Goal: Transaction & Acquisition: Book appointment/travel/reservation

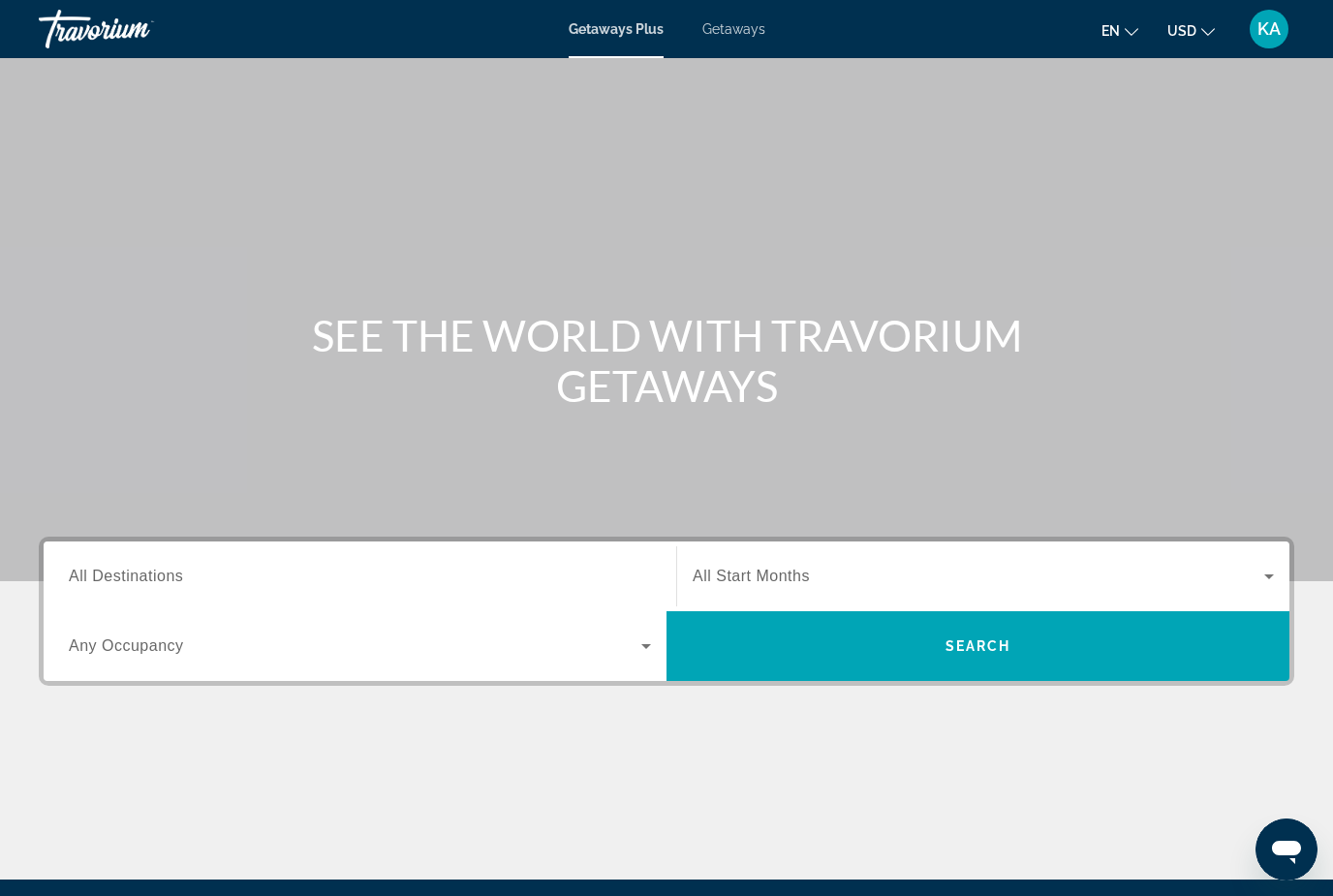
click at [724, 36] on span "Getaways" at bounding box center [734, 29] width 63 height 16
click at [140, 569] on span "All Destinations" at bounding box center [125, 576] width 115 height 17
click at [140, 569] on input "Destination All Destinations" at bounding box center [359, 578] width 582 height 24
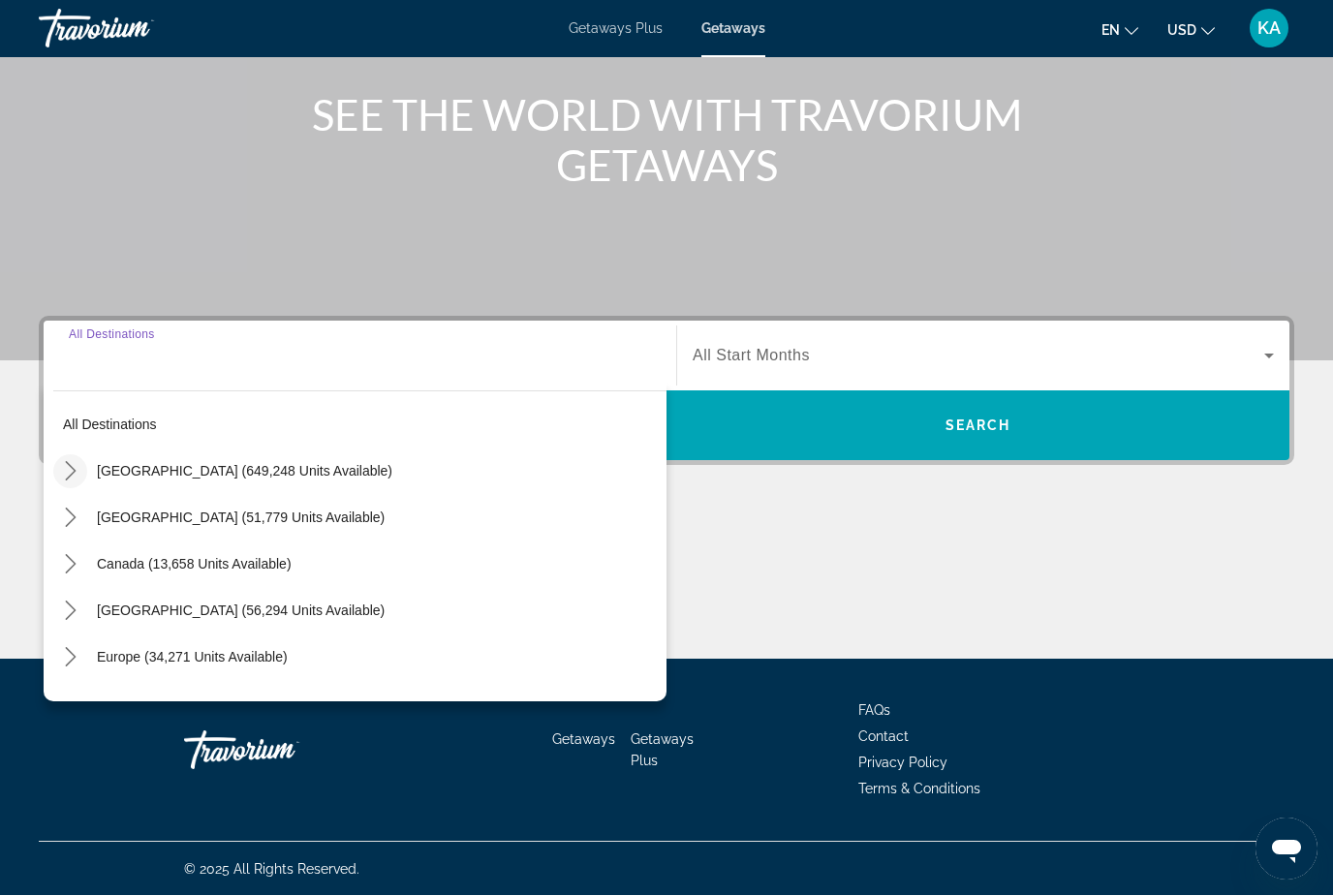
click at [69, 452] on span "Toggle United States (649,248 units available) submenu" at bounding box center [70, 471] width 46 height 46
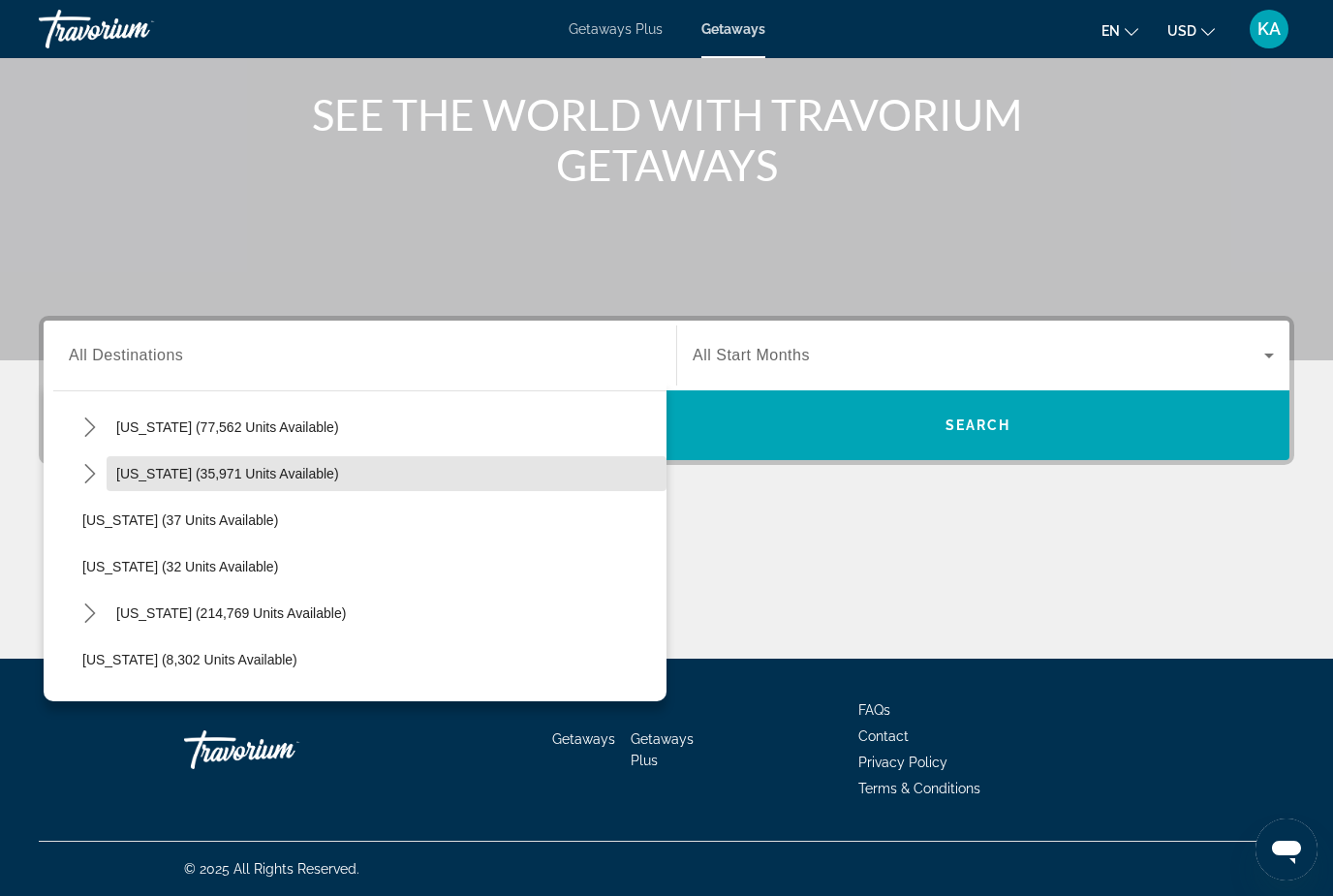
scroll to position [191, 0]
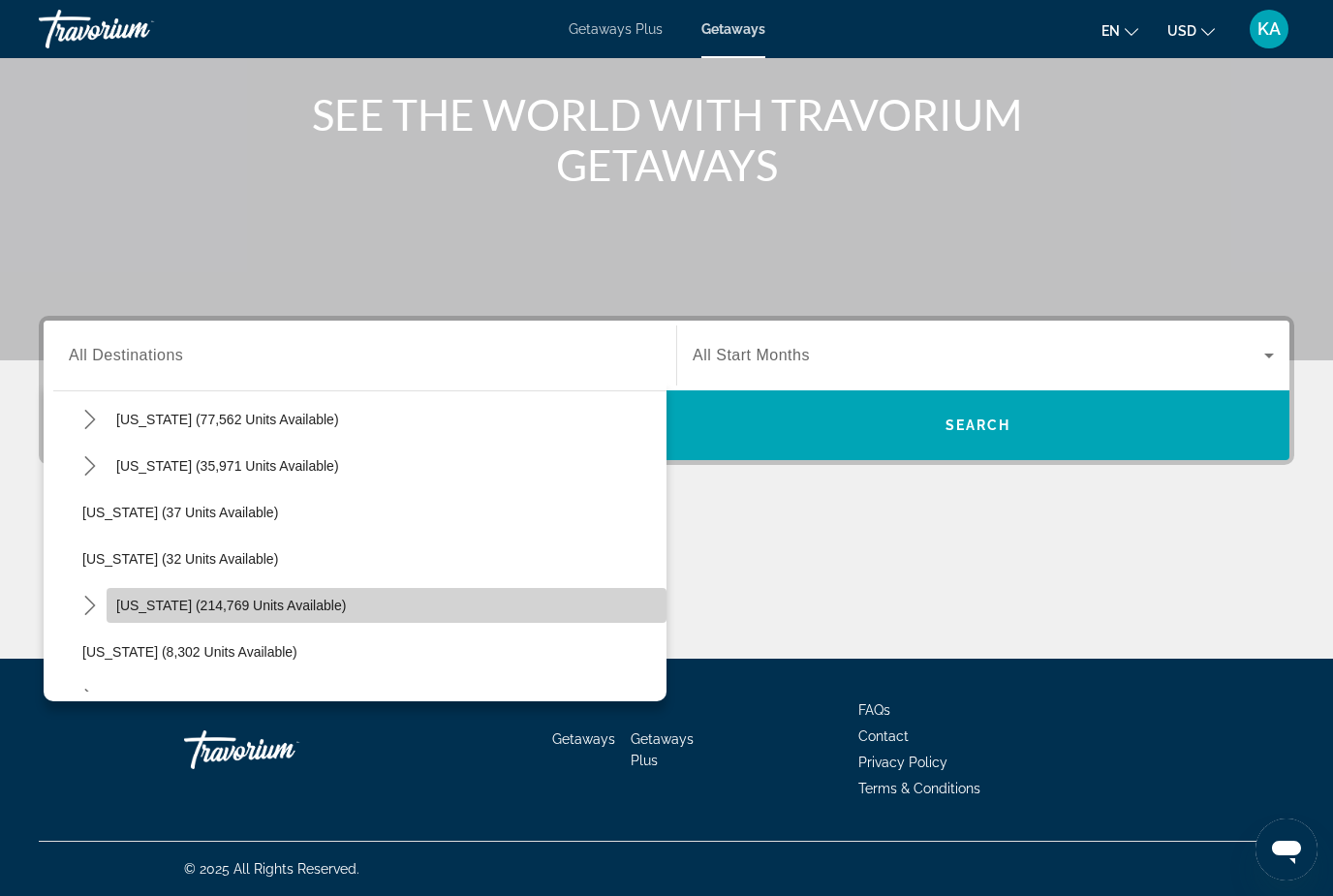
click at [256, 611] on span "[US_STATE] (214,769 units available)" at bounding box center [231, 605] width 229 height 16
type input "**********"
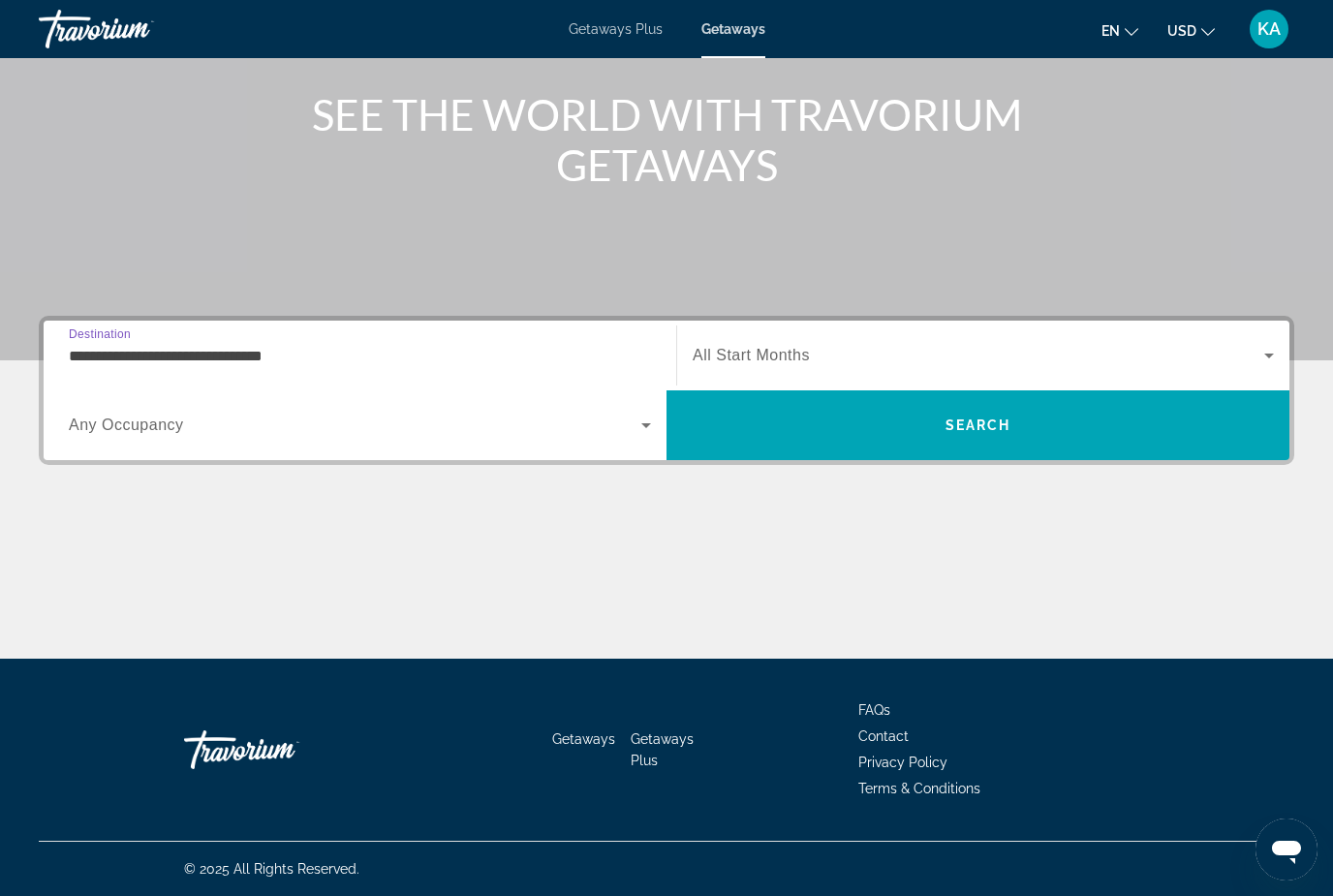
click at [806, 358] on span "All Start Months" at bounding box center [751, 354] width 118 height 17
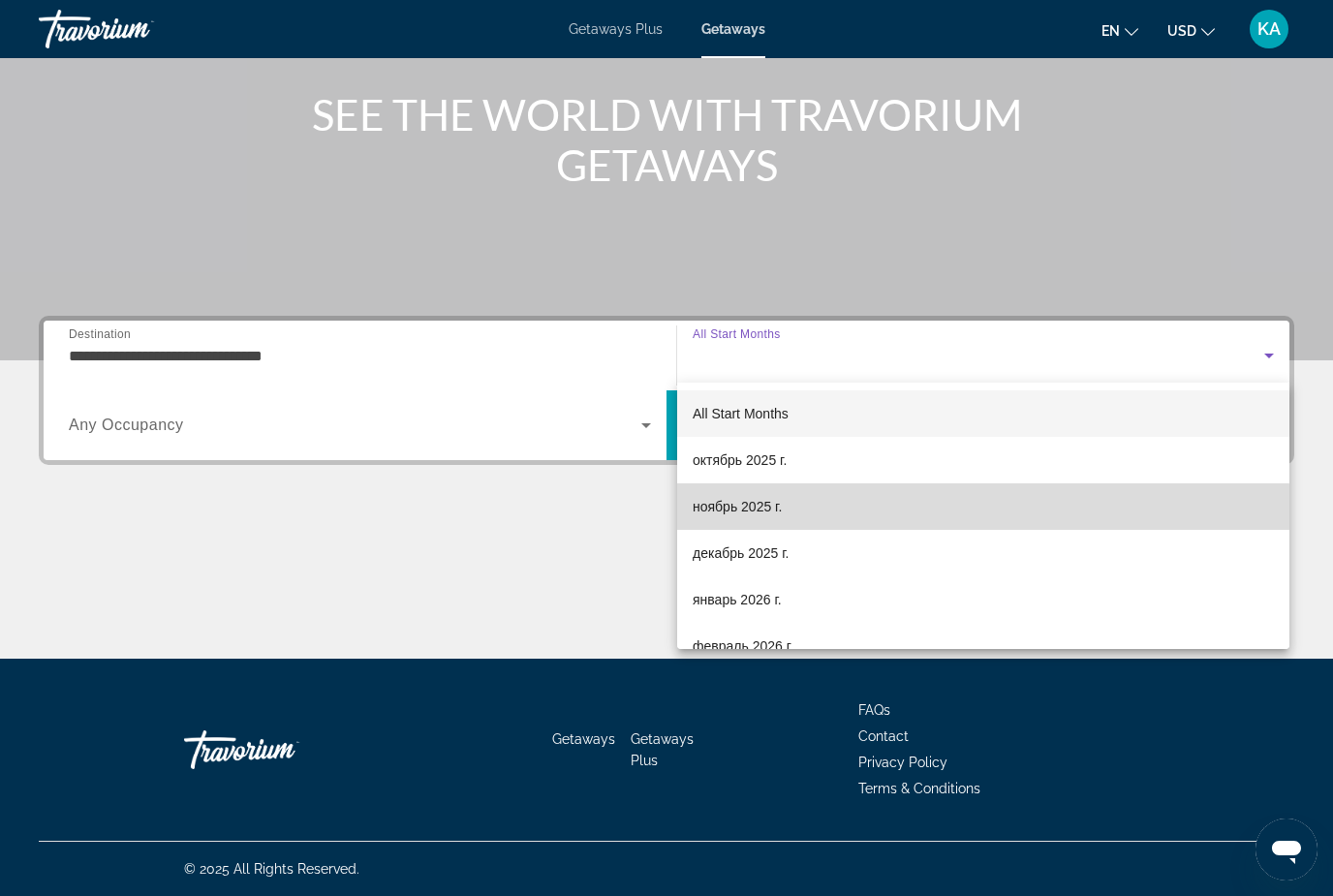
click at [755, 516] on span "ноябрь 2025 г." at bounding box center [737, 506] width 89 height 24
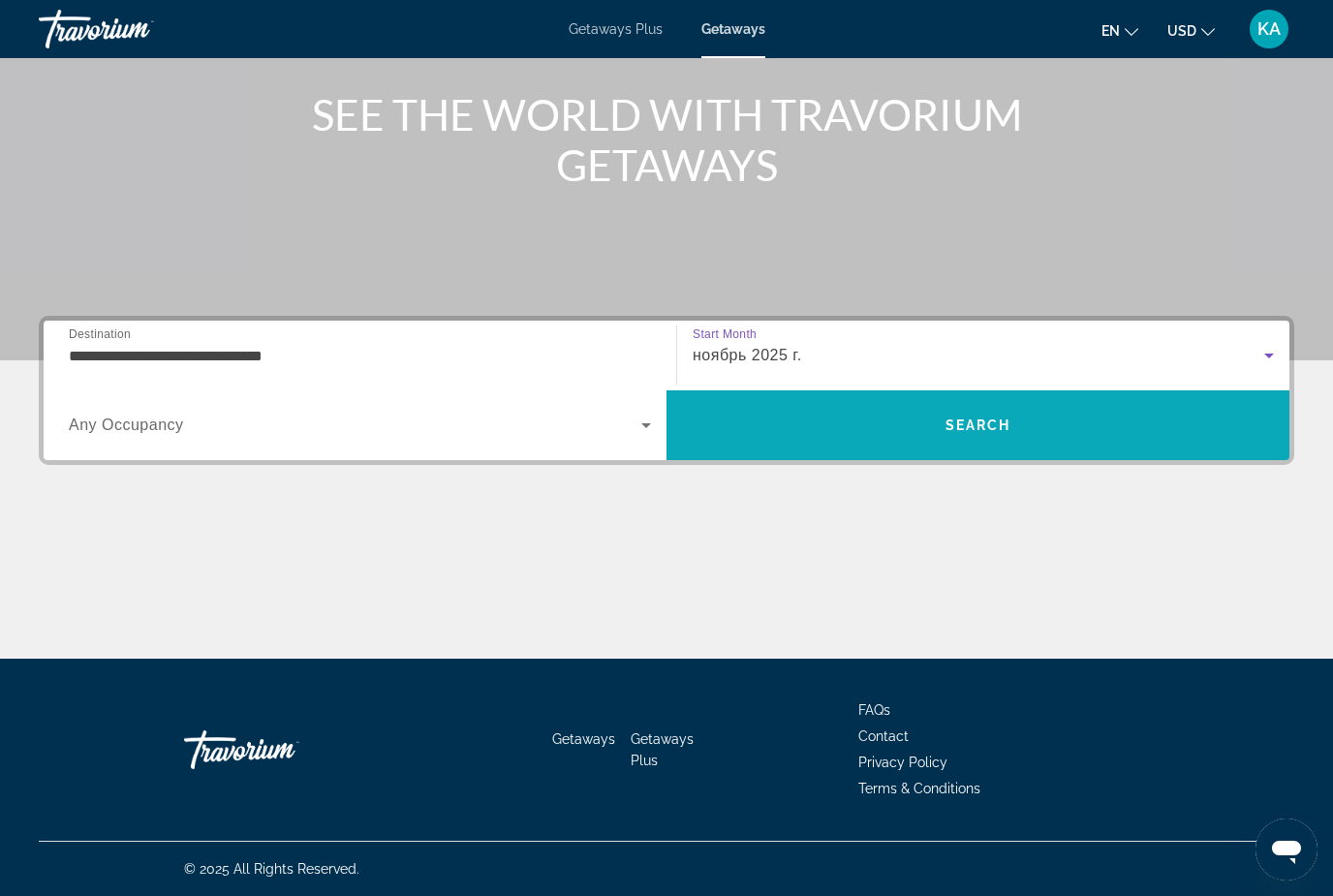
click at [1085, 418] on span "Search" at bounding box center [978, 424] width 623 height 46
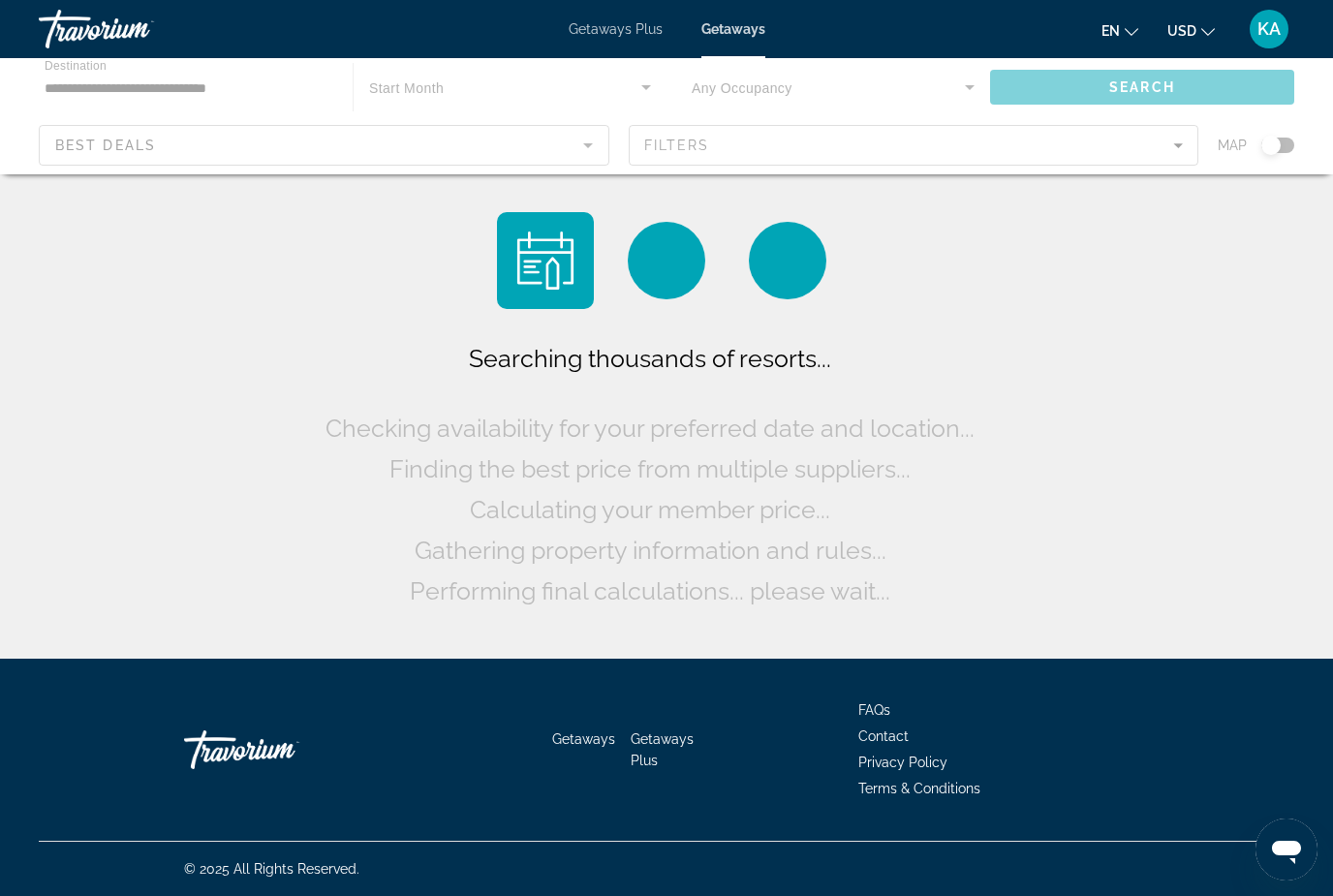
scroll to position [62, 0]
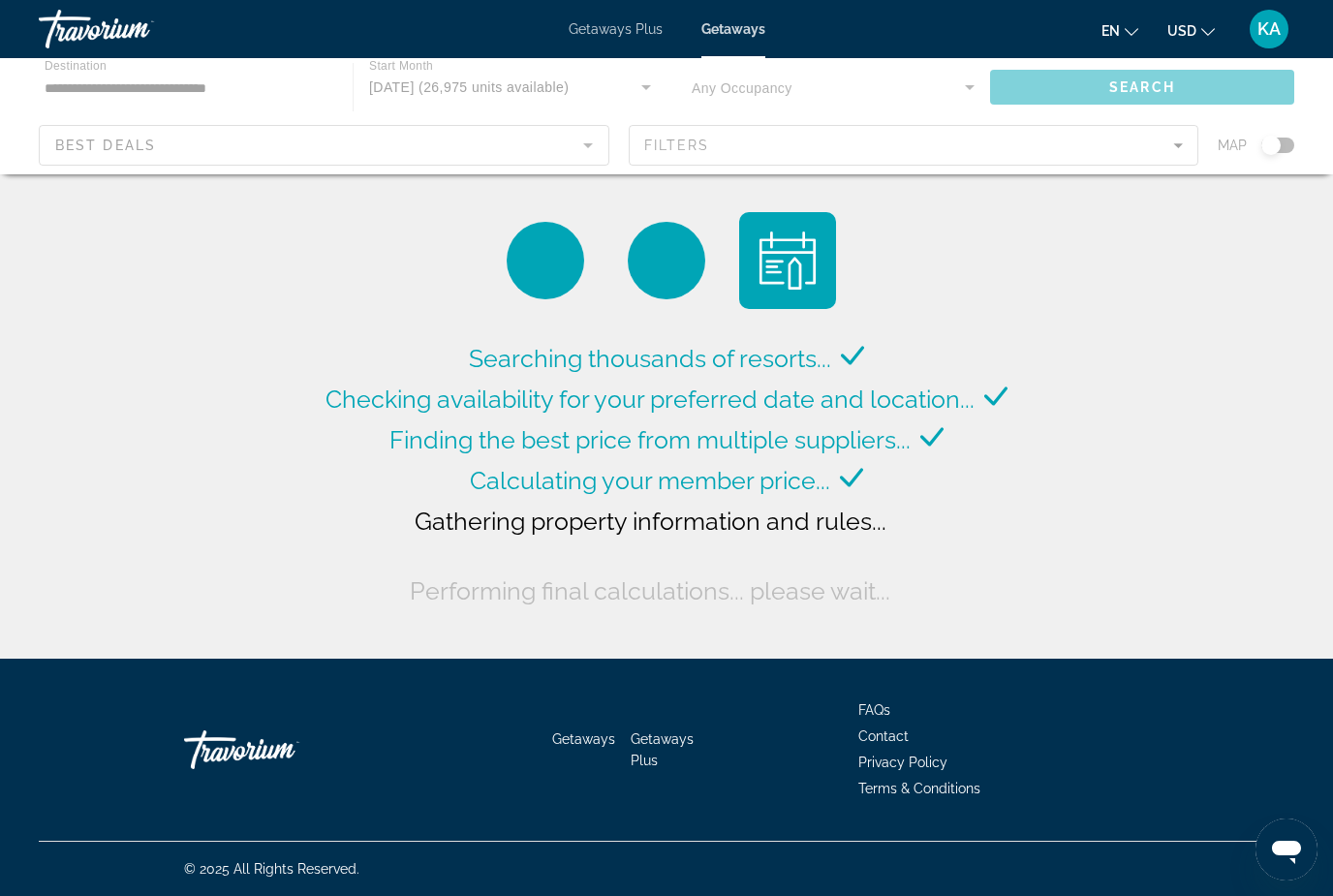
click at [76, 102] on div "Main content" at bounding box center [666, 116] width 1333 height 117
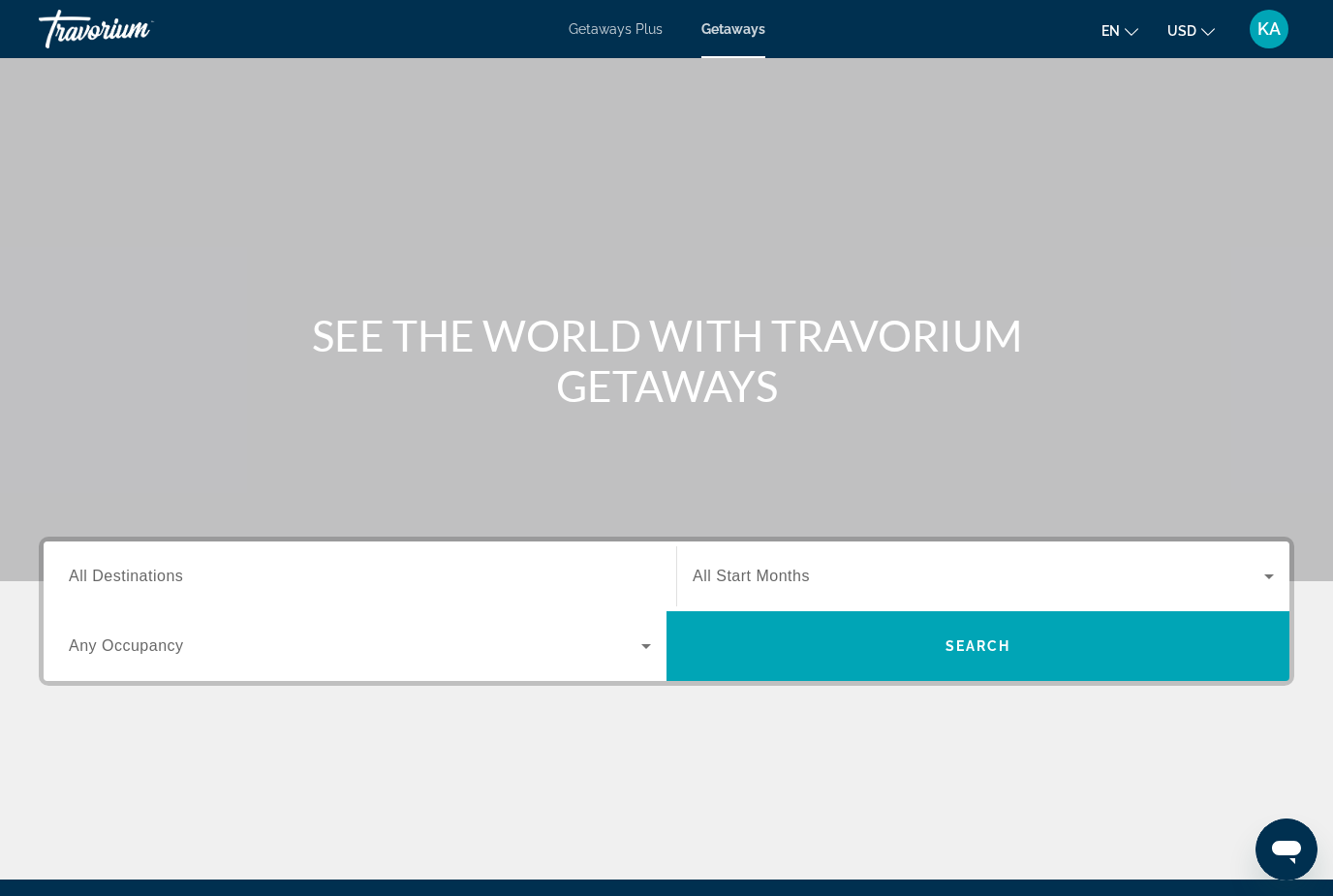
click at [159, 570] on span "All Destinations" at bounding box center [125, 576] width 115 height 17
click at [159, 570] on input "Destination All Destinations" at bounding box center [359, 578] width 582 height 24
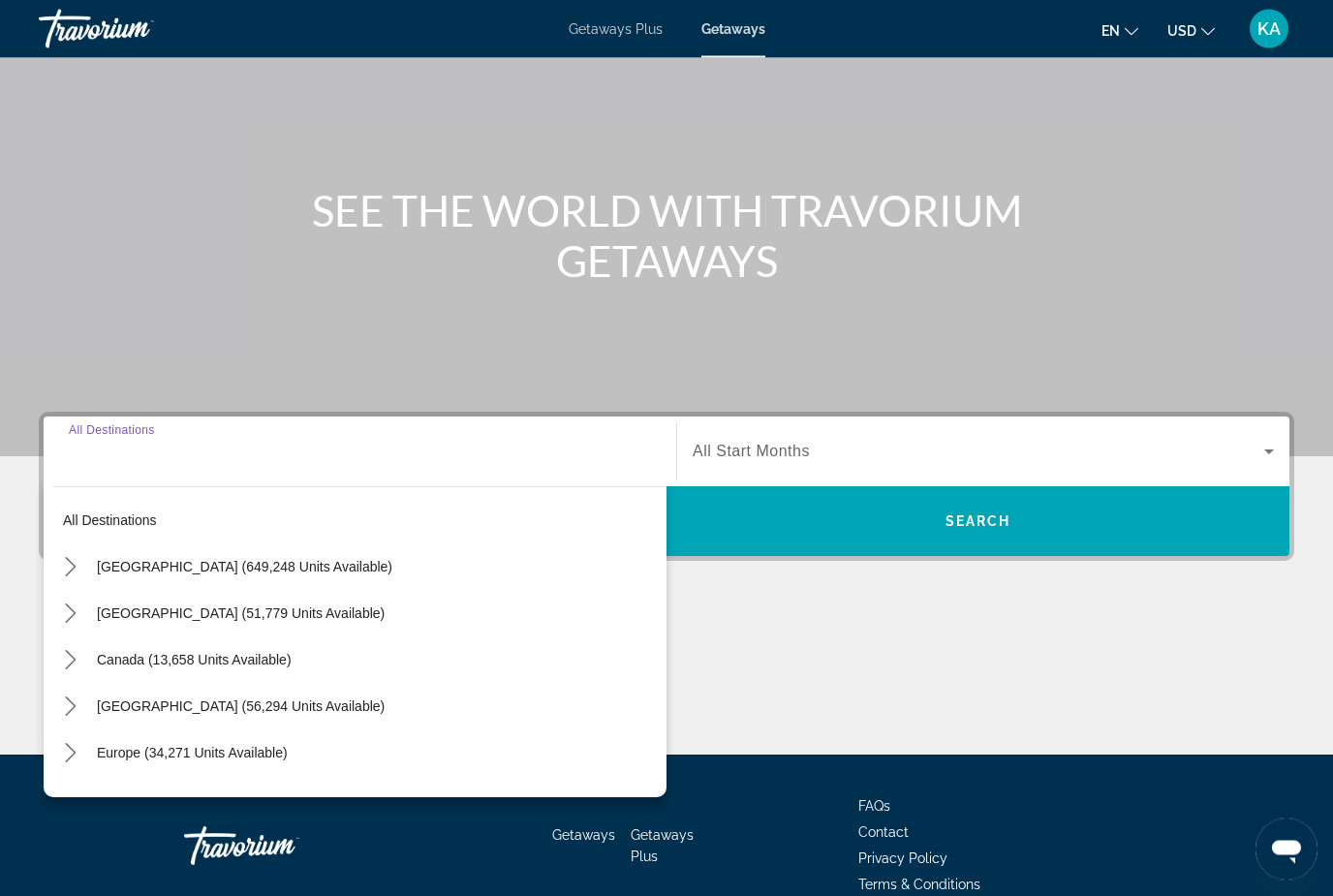
scroll to position [221, 0]
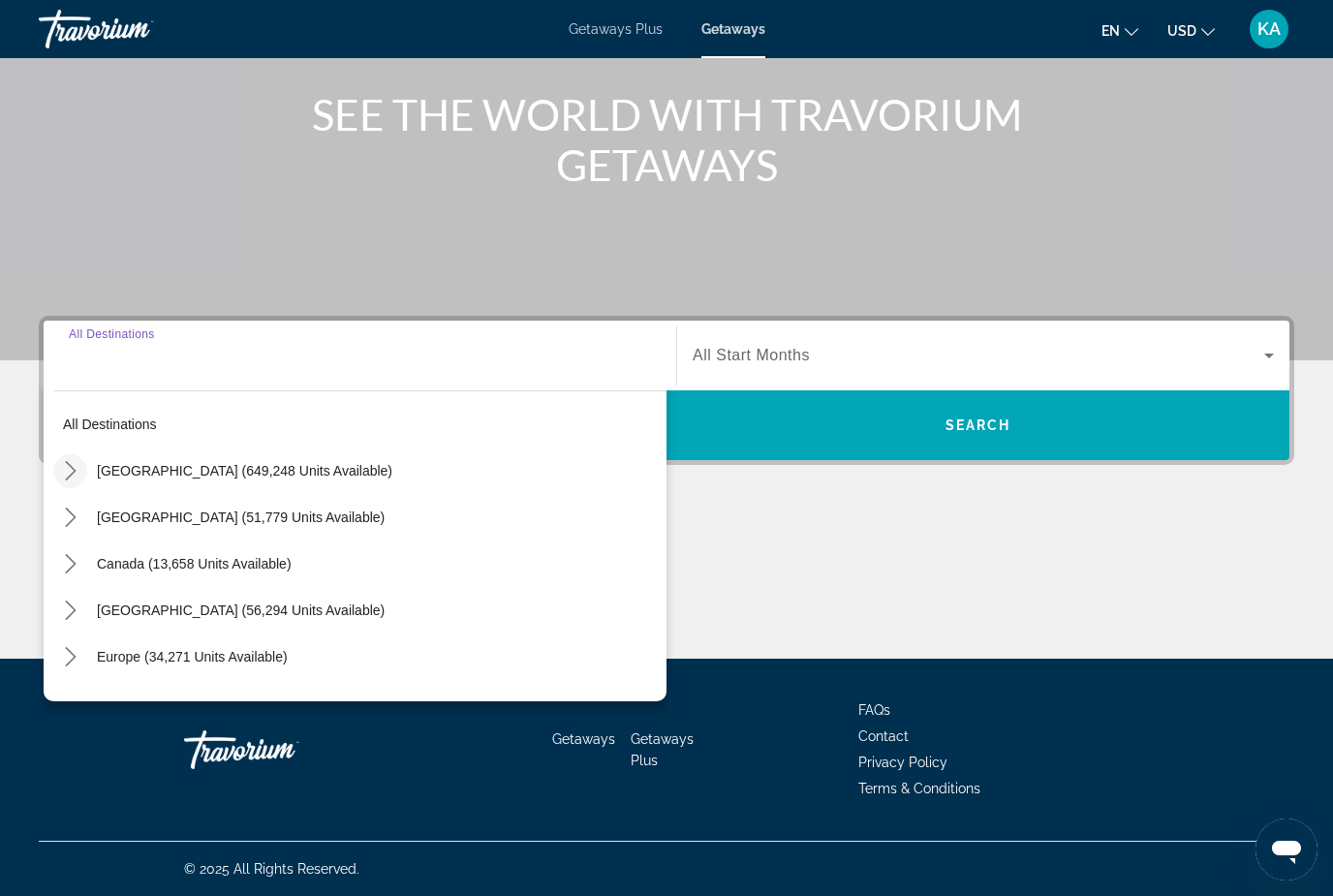
click at [66, 466] on icon "Toggle United States (649,248 units available) submenu" at bounding box center [71, 471] width 20 height 20
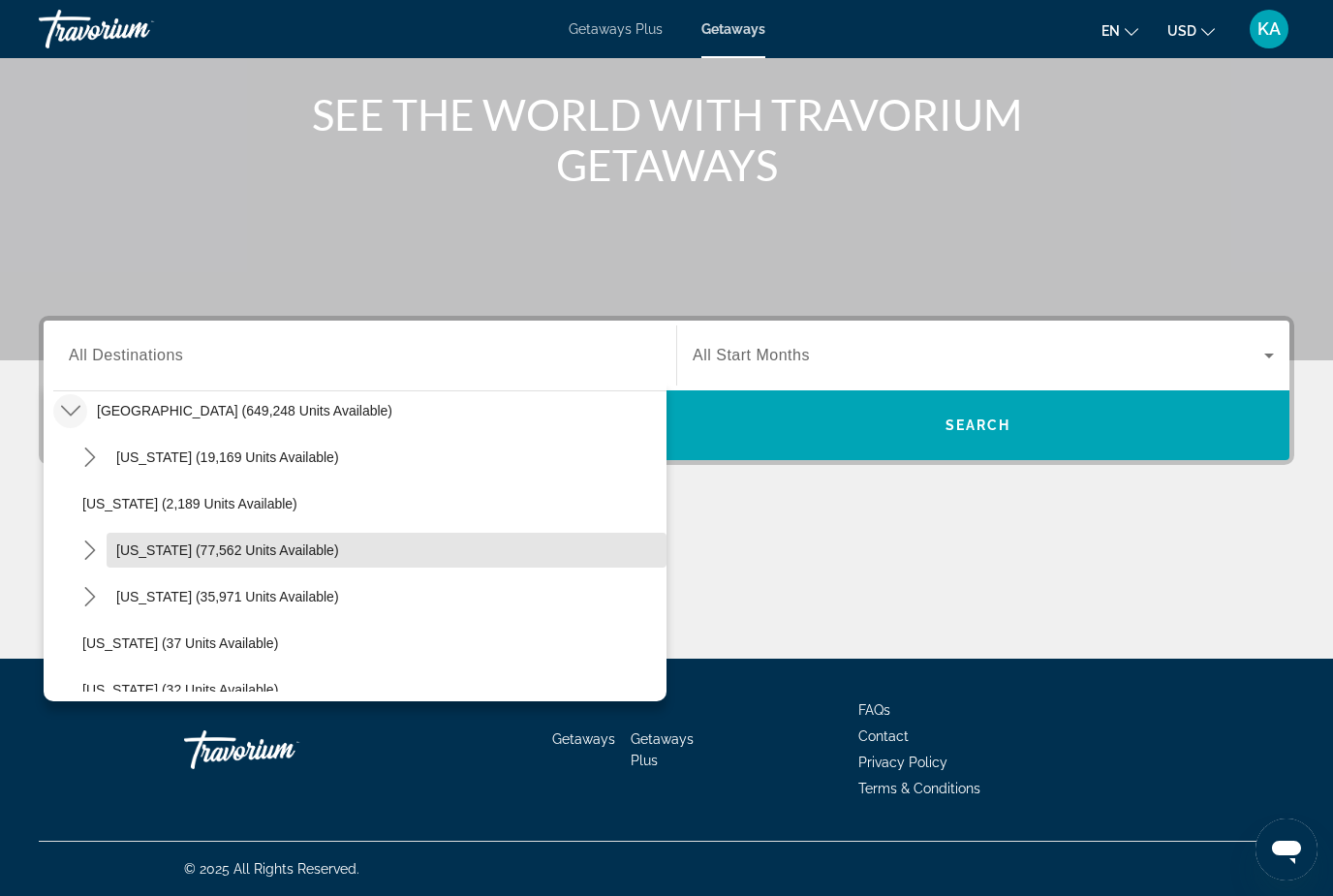
scroll to position [69, 0]
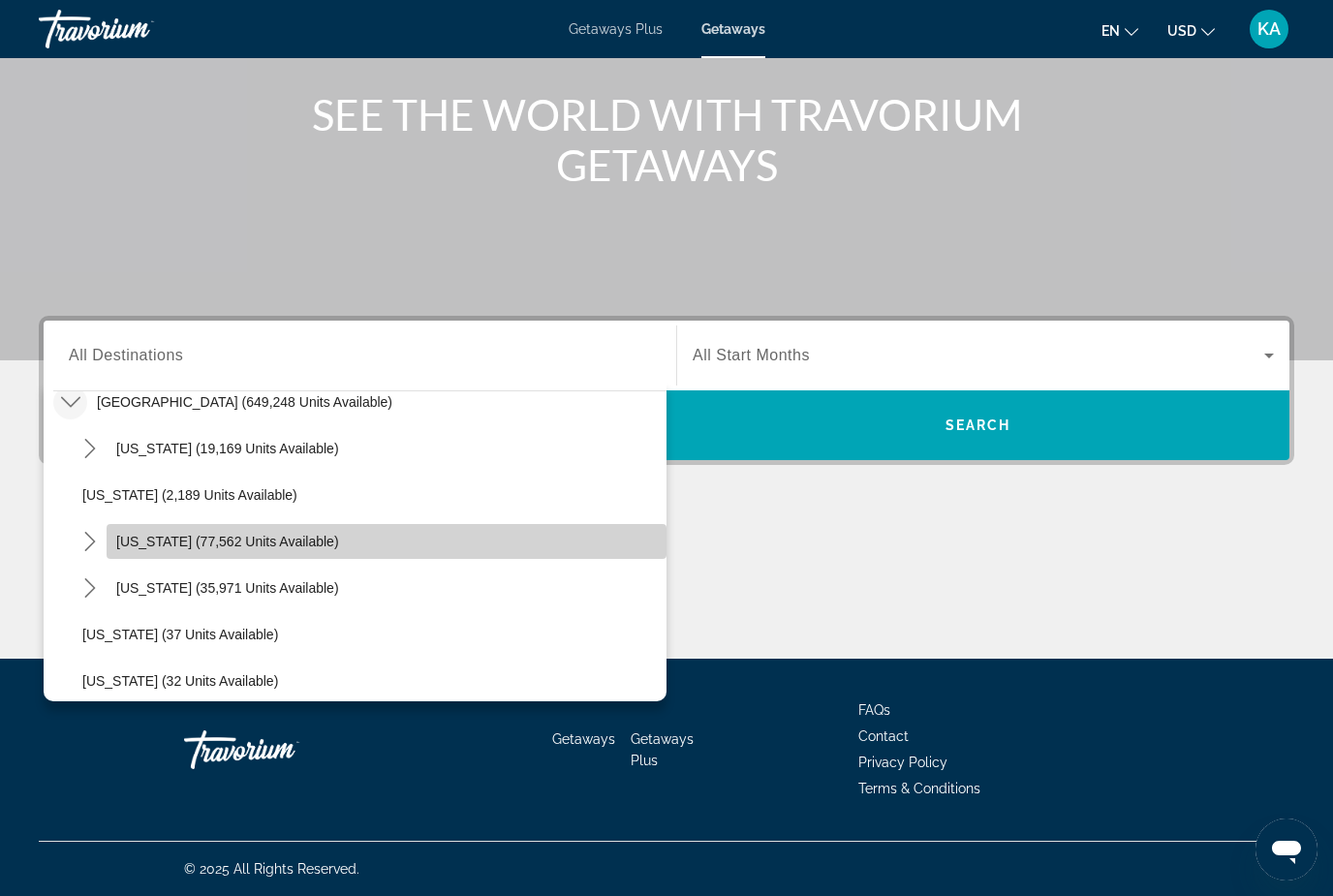
click at [116, 548] on span "Select destination: California (77,562 units available)" at bounding box center [387, 541] width 560 height 46
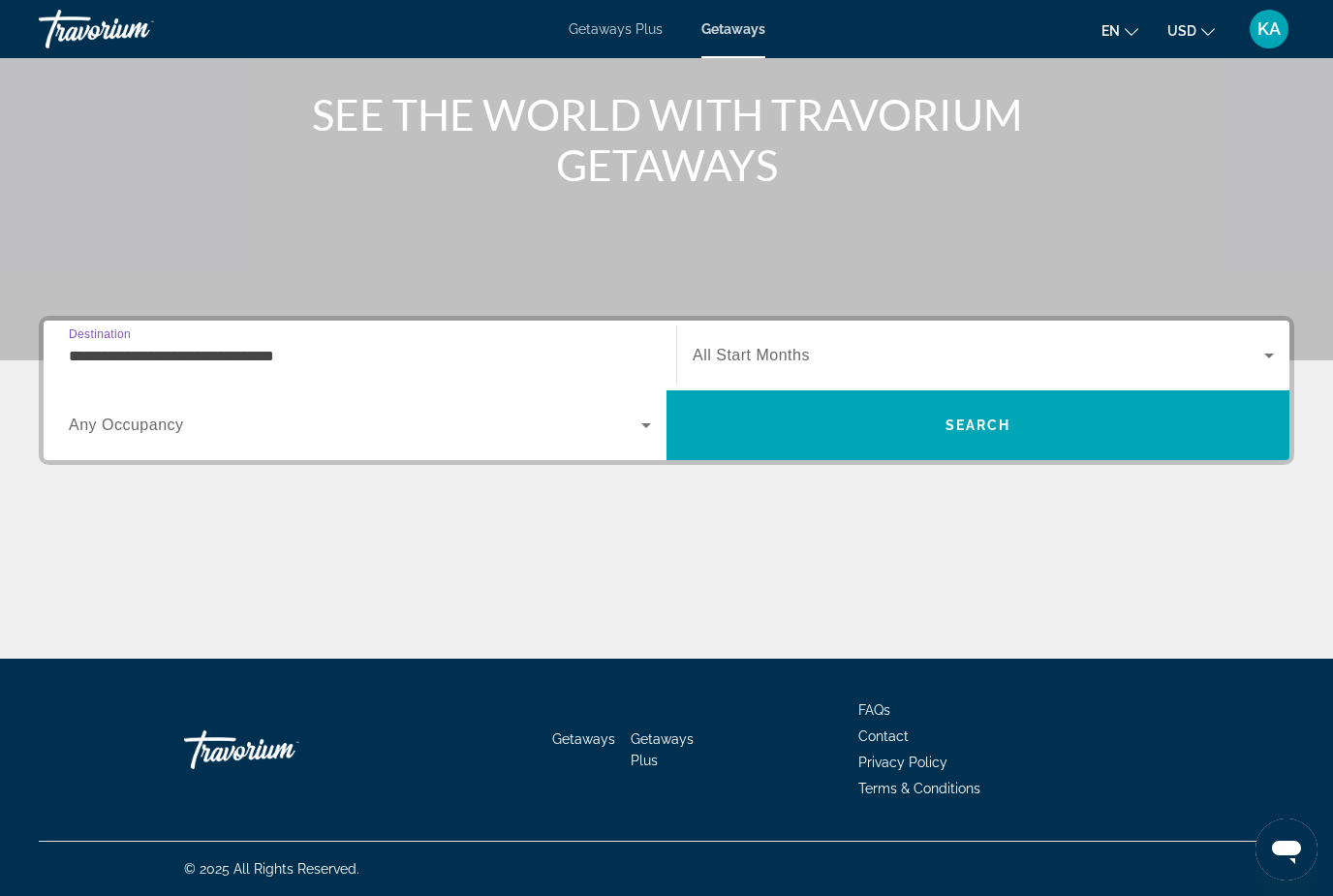
click at [115, 355] on input "**********" at bounding box center [359, 356] width 582 height 24
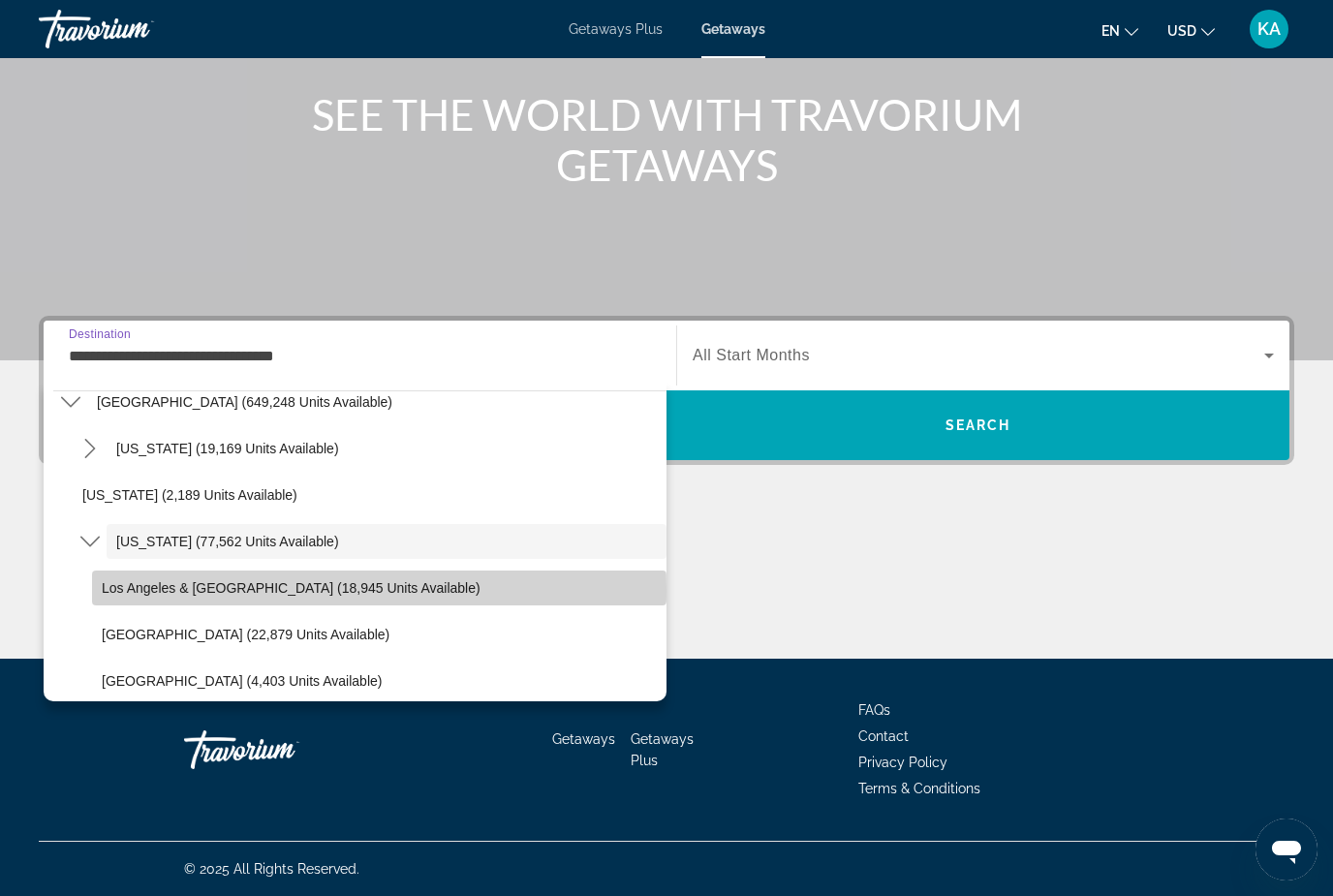
click at [182, 589] on span "Los Angeles & [GEOGRAPHIC_DATA] (18,945 units available)" at bounding box center [291, 589] width 379 height 16
type input "**********"
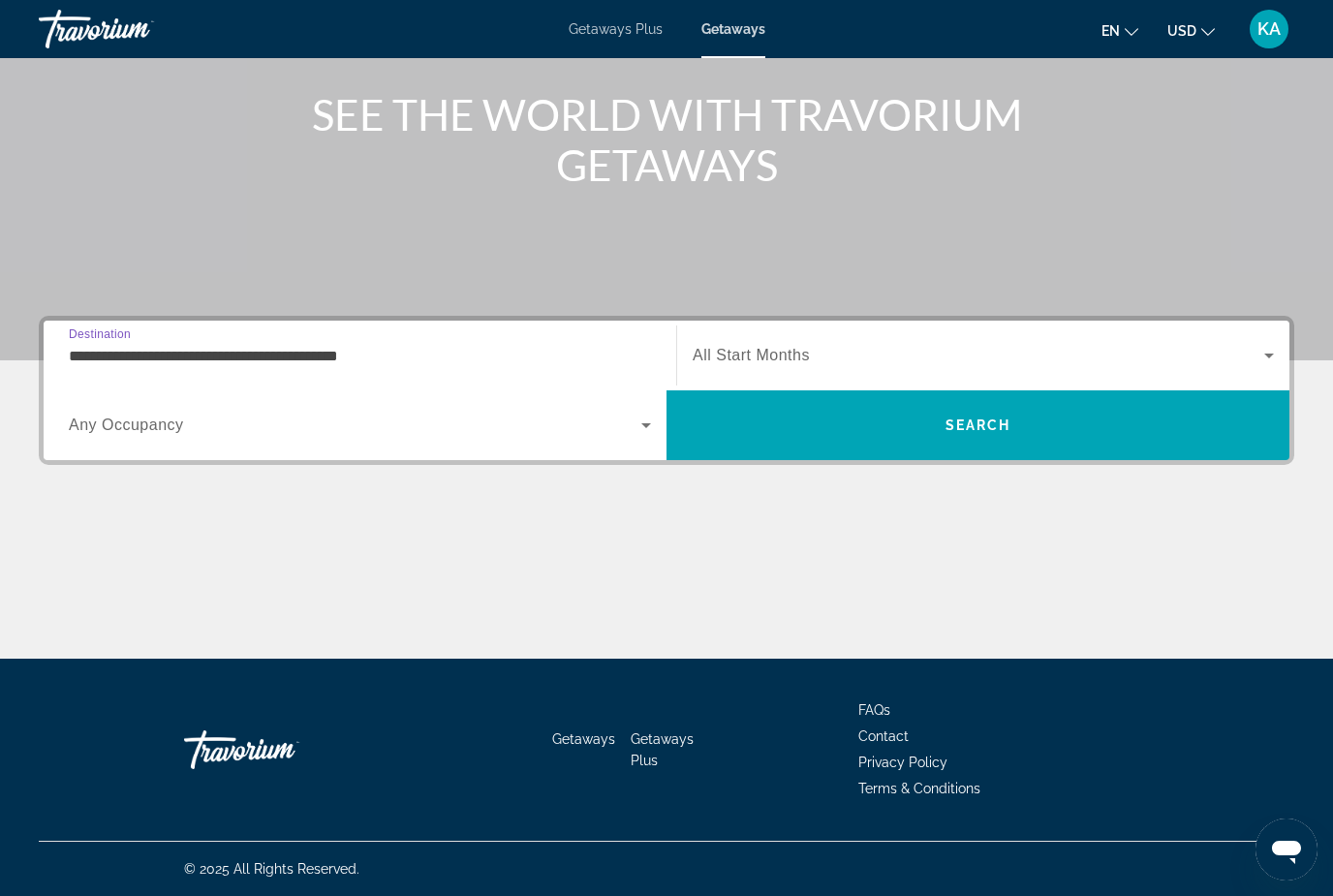
click at [765, 356] on span "All Start Months" at bounding box center [751, 354] width 118 height 17
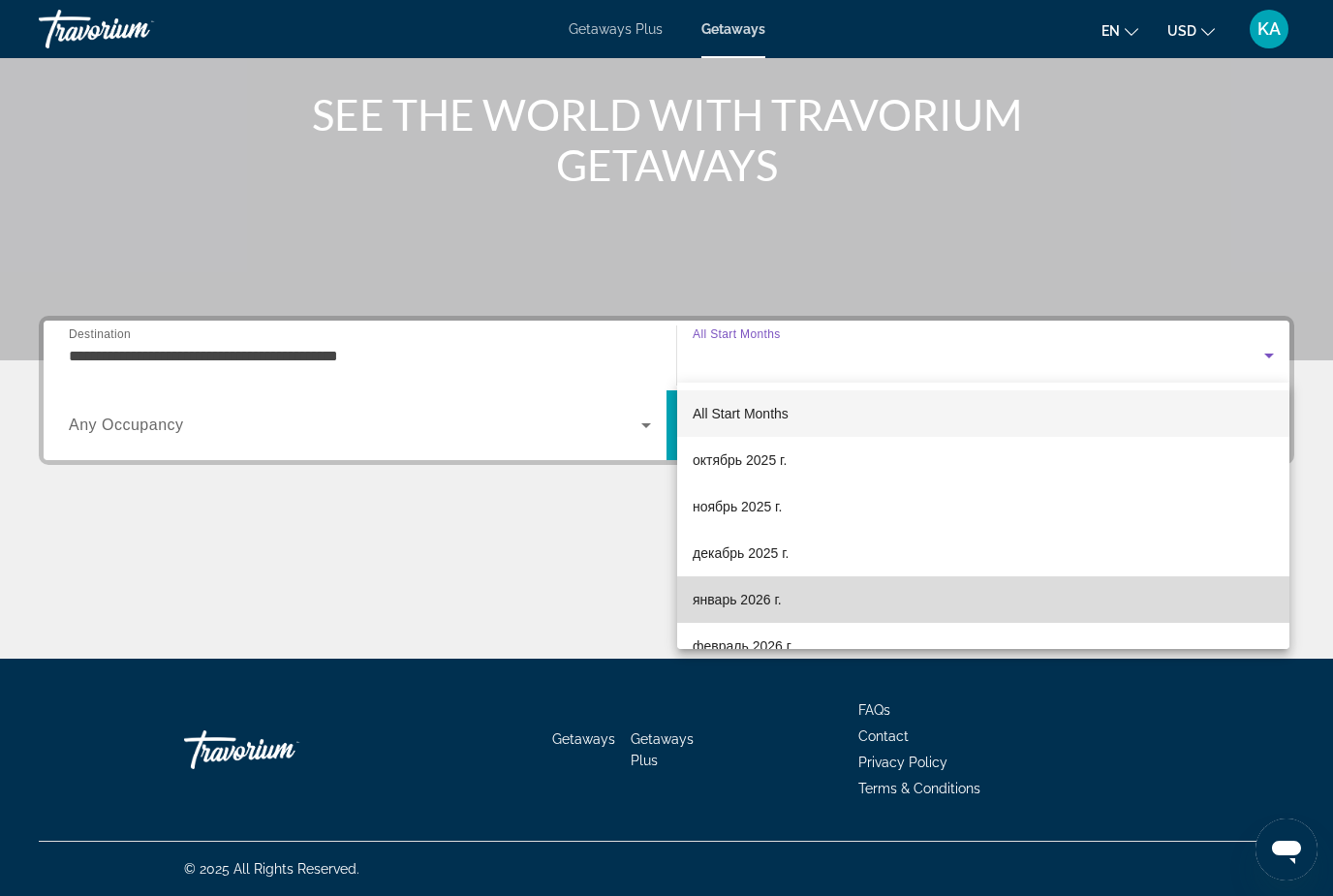
click at [771, 601] on span "январь 2026 г." at bounding box center [737, 599] width 89 height 24
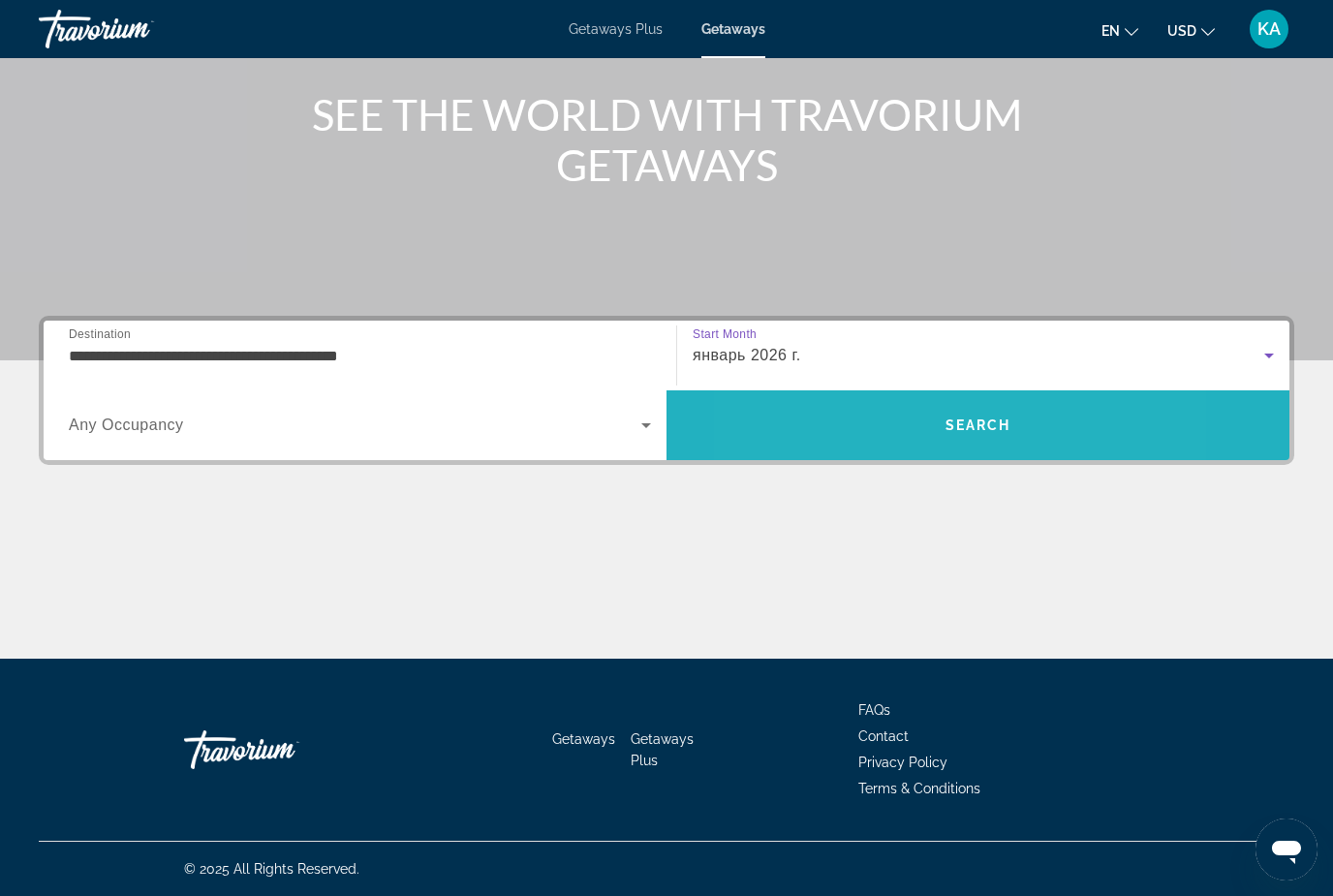
click at [880, 413] on span "Search" at bounding box center [978, 424] width 623 height 46
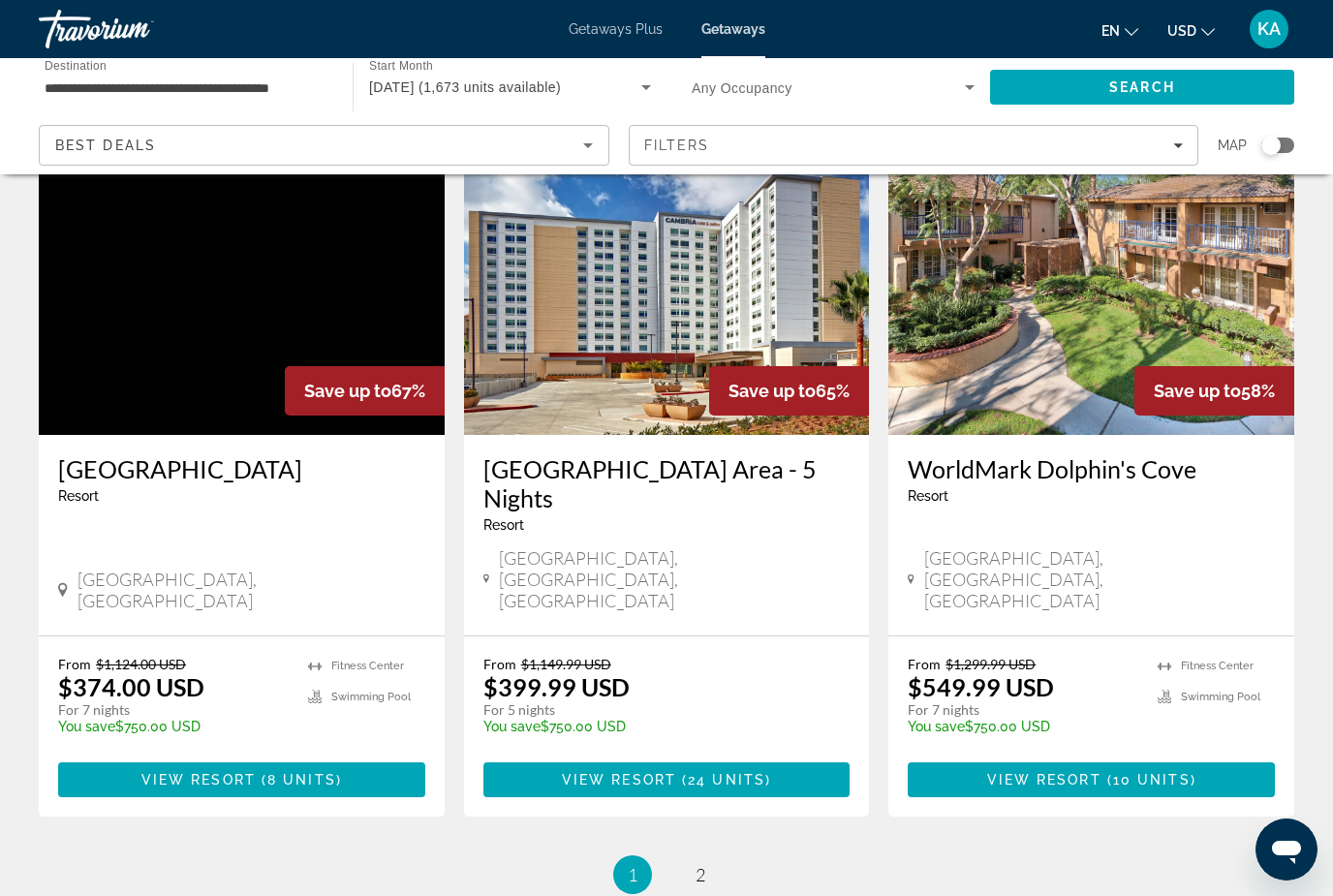
scroll to position [2322, 0]
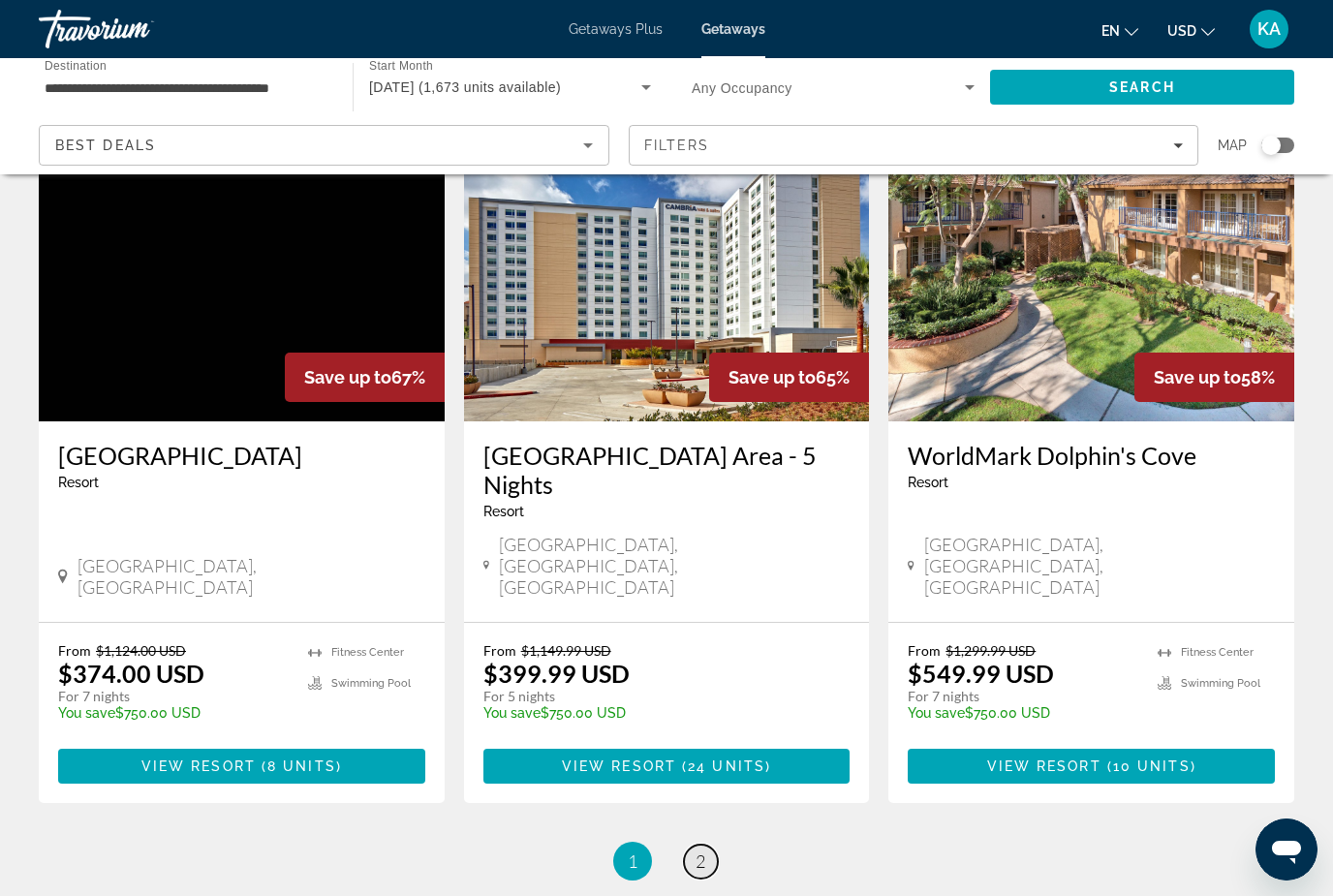
click at [696, 845] on link "page 2" at bounding box center [700, 862] width 34 height 34
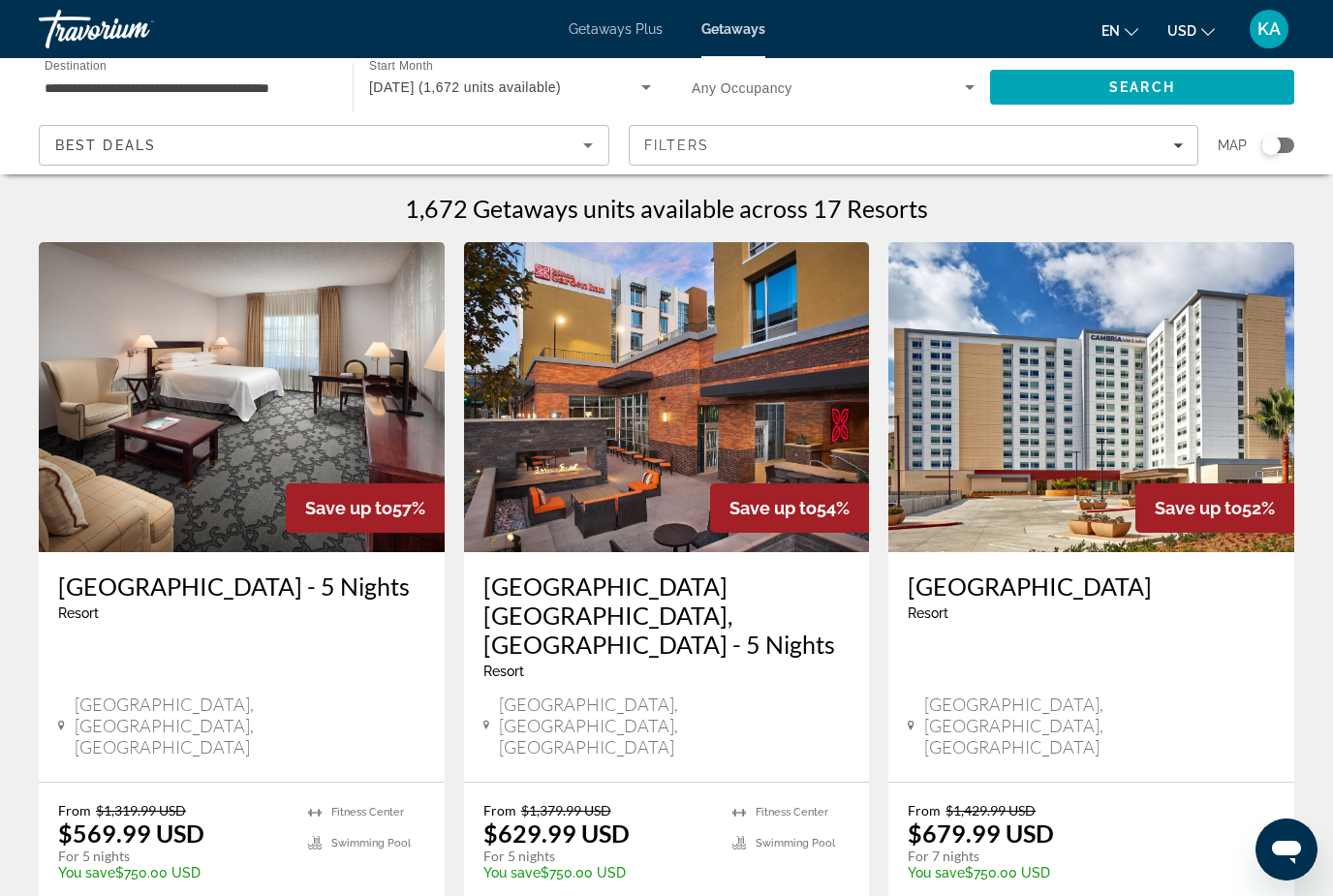
click at [132, 76] on input "**********" at bounding box center [186, 88] width 283 height 24
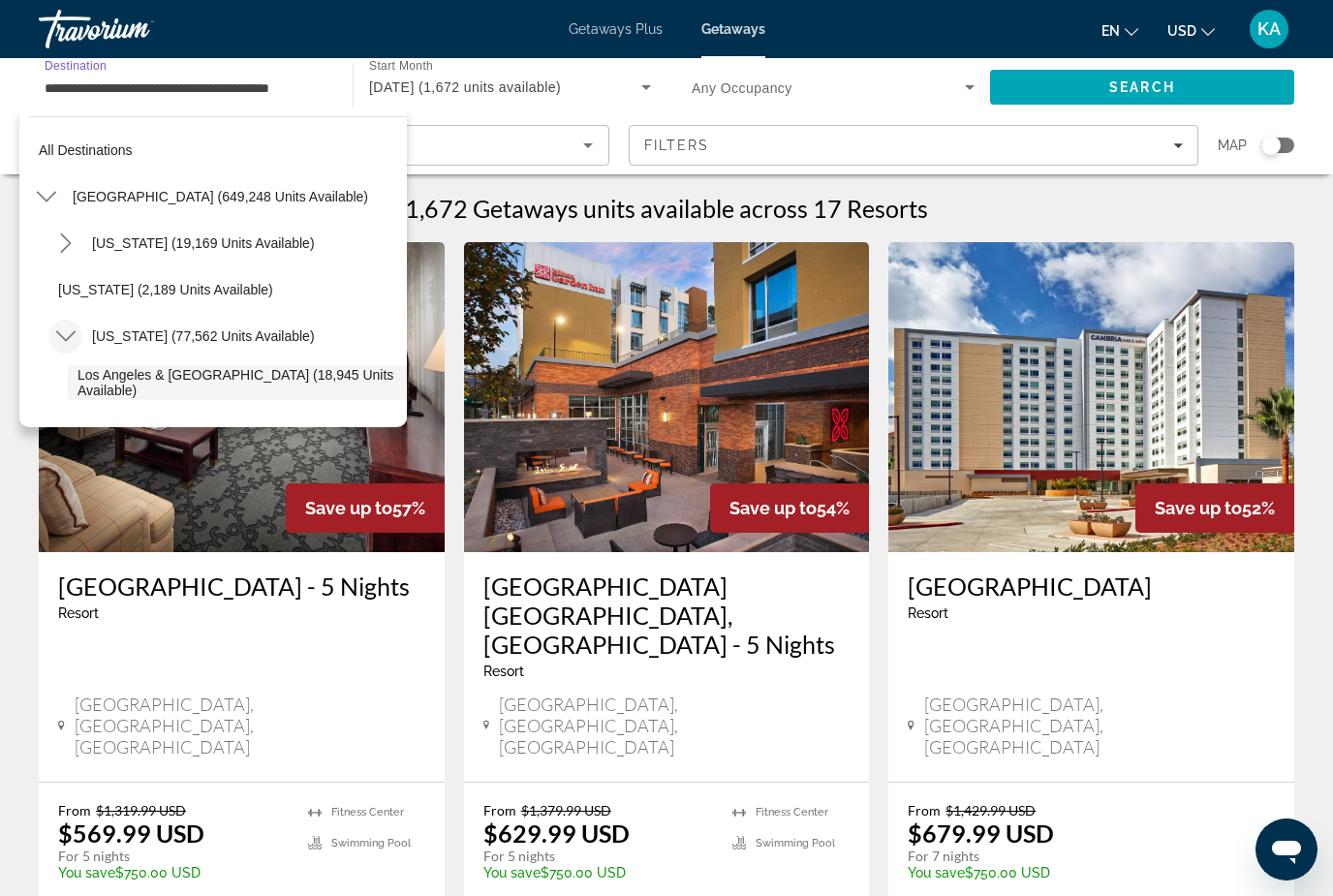
click at [69, 329] on icon "Toggle California (77,562 units available) submenu" at bounding box center [66, 336] width 20 height 20
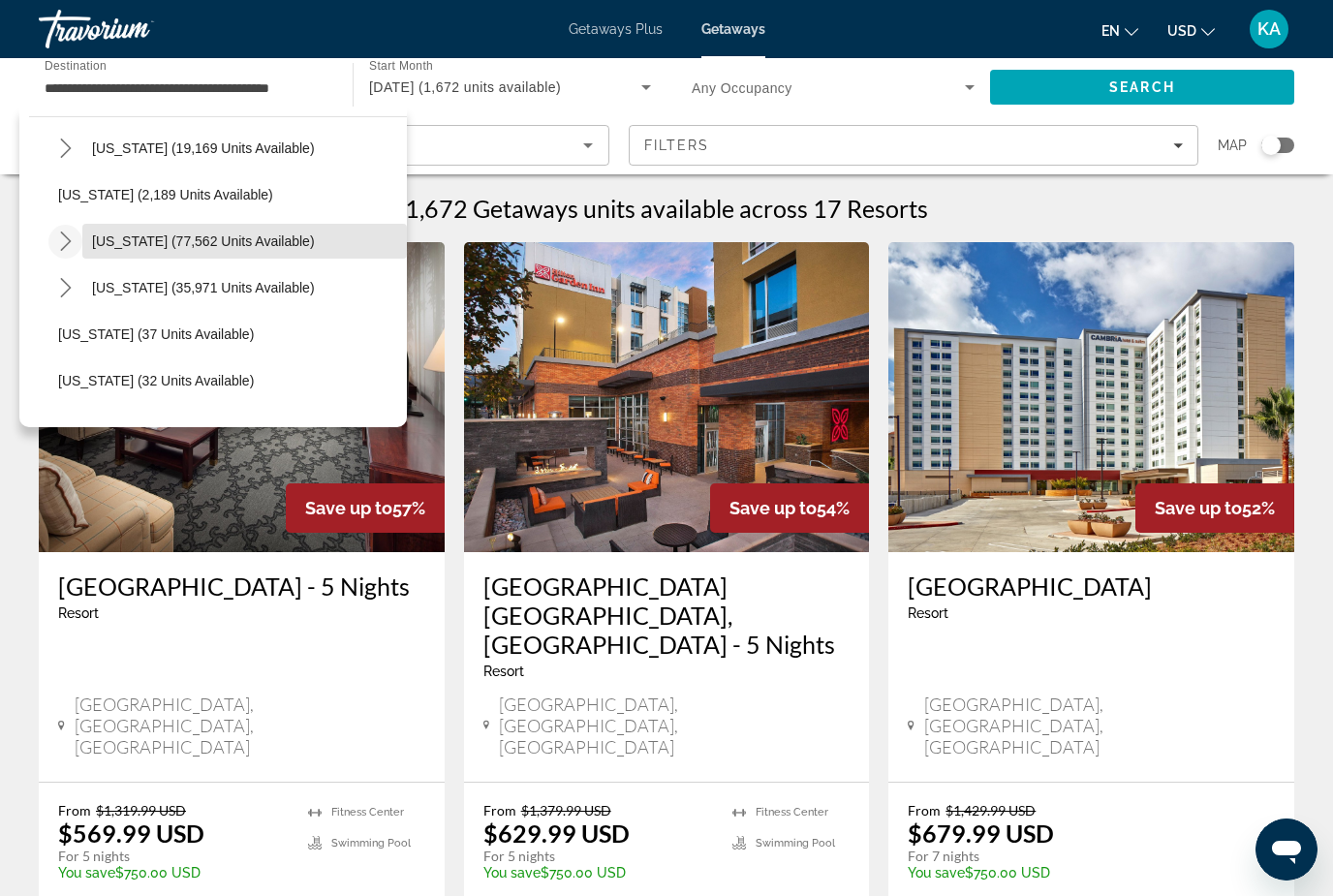
scroll to position [102, 0]
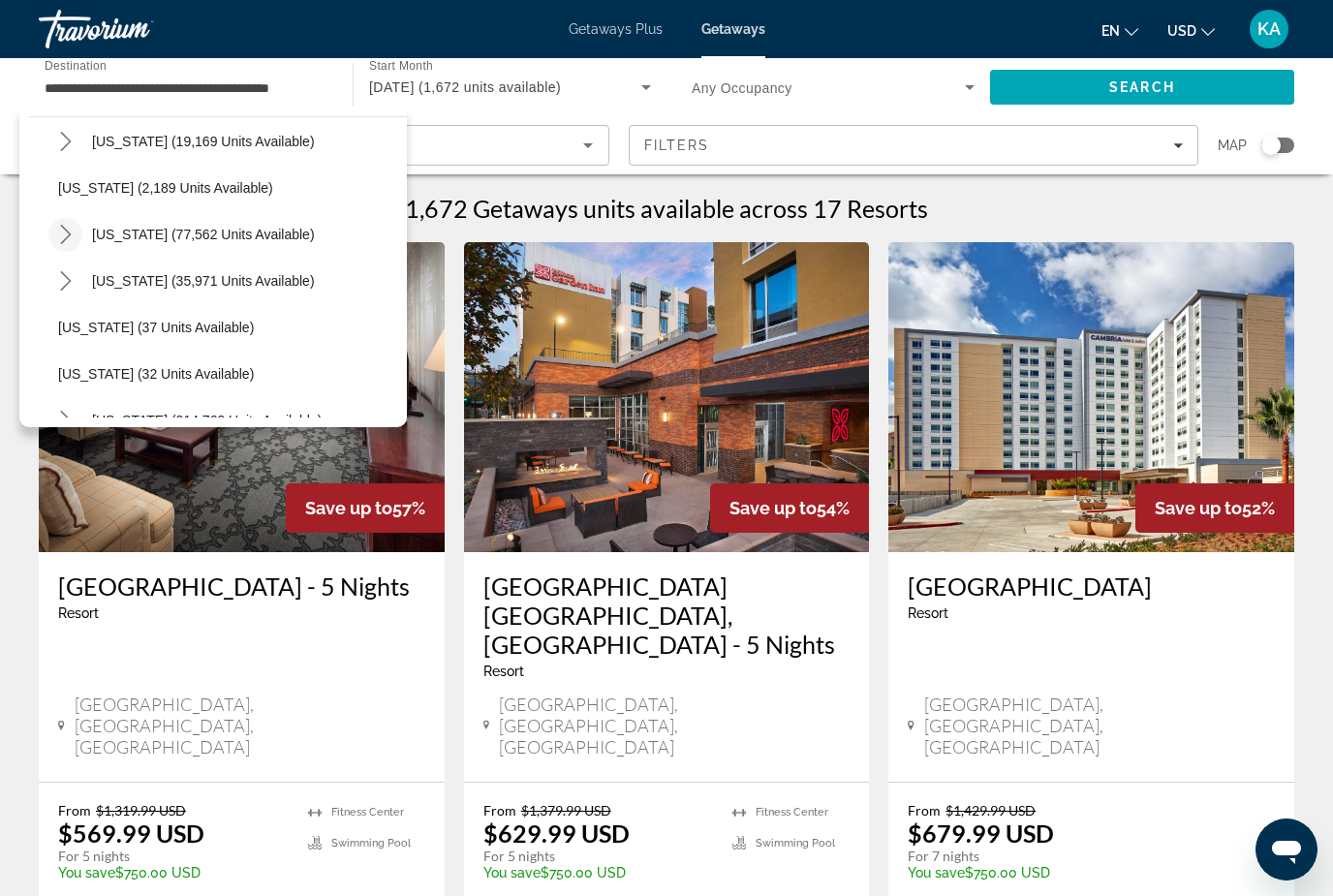
click at [68, 238] on icon "Toggle California (77,562 units available) submenu" at bounding box center [65, 234] width 11 height 20
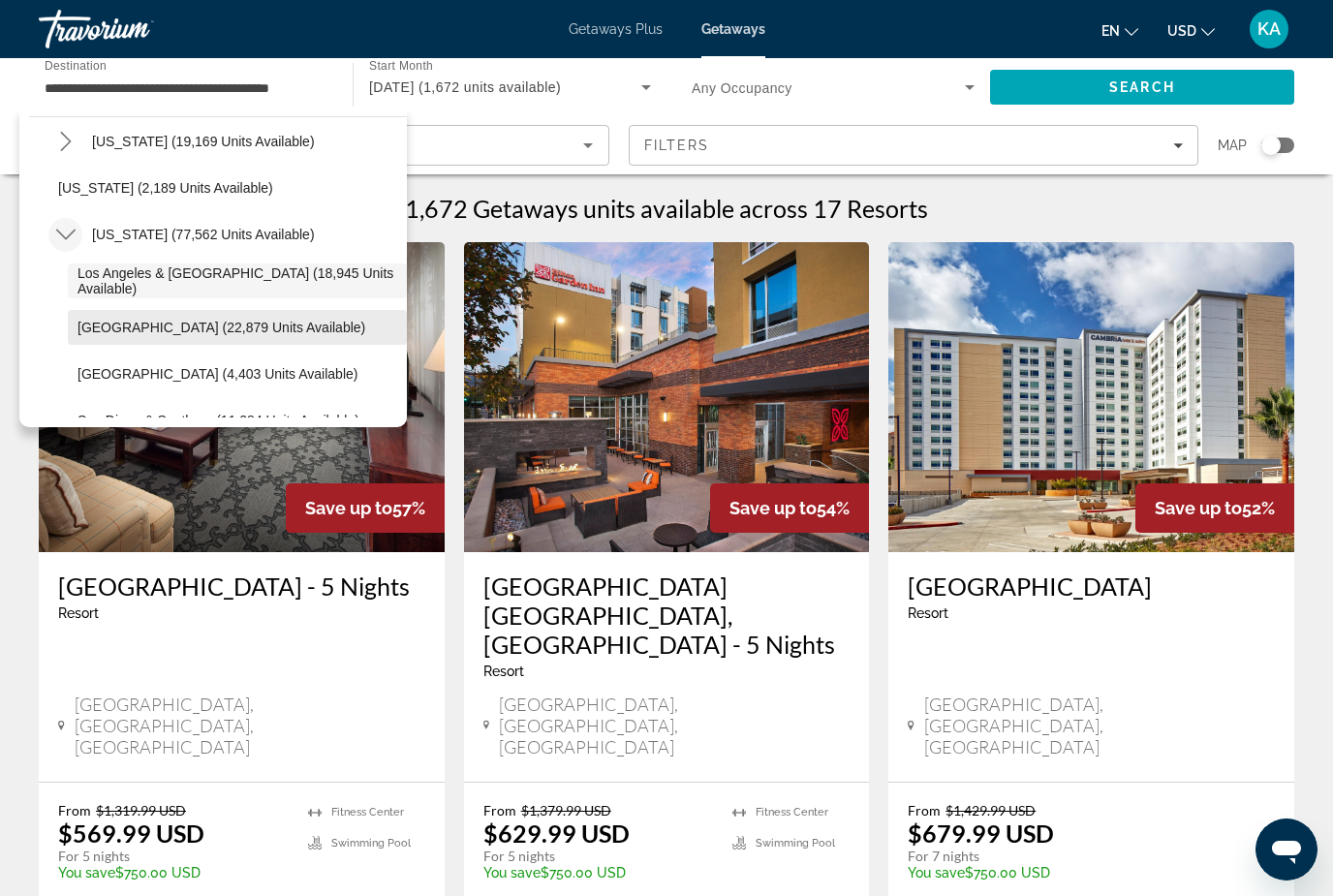
click at [132, 327] on span "[GEOGRAPHIC_DATA] (22,879 units available)" at bounding box center [221, 327] width 288 height 16
type input "**********"
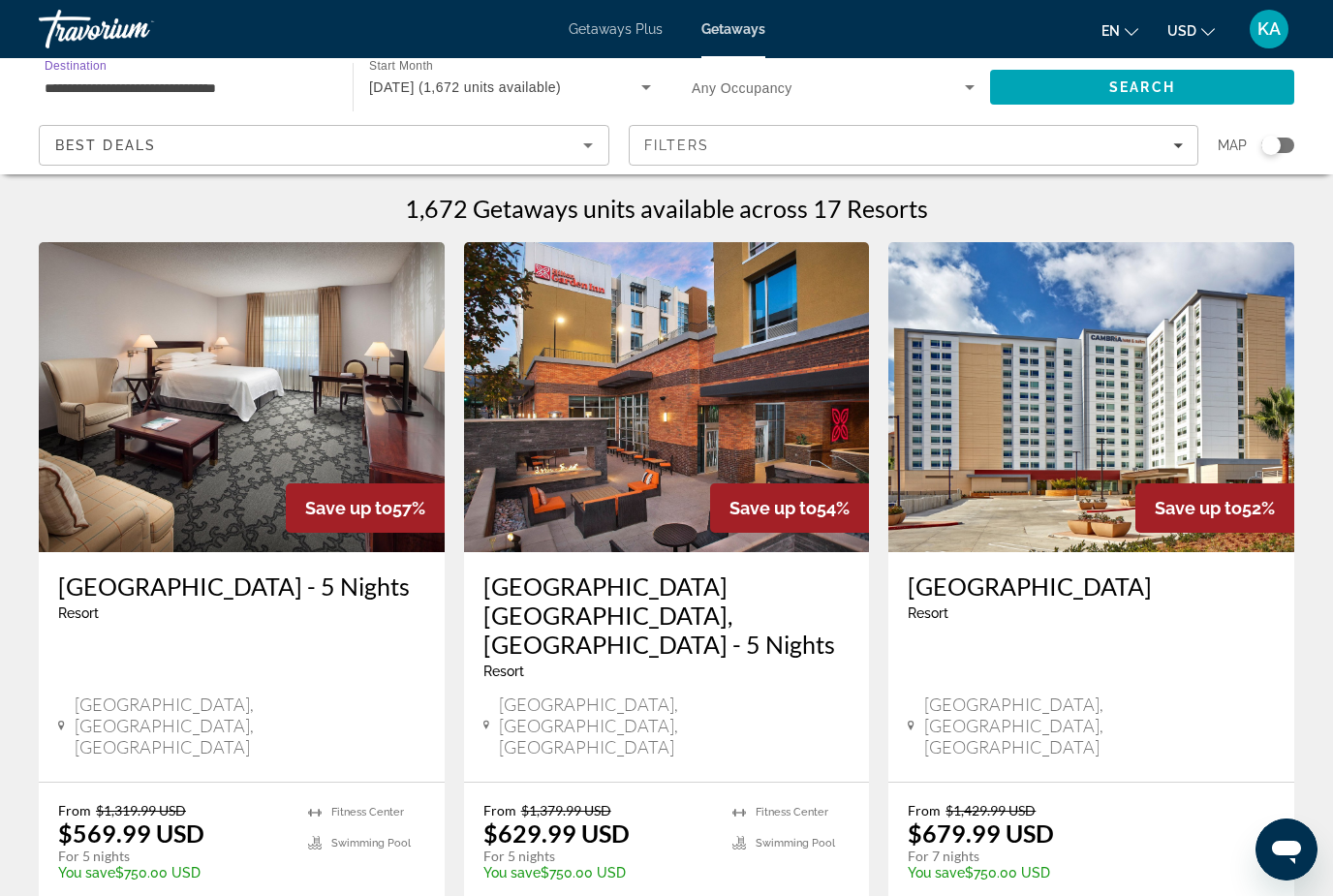
click at [556, 82] on span "[DATE] (1,672 units available)" at bounding box center [465, 87] width 192 height 16
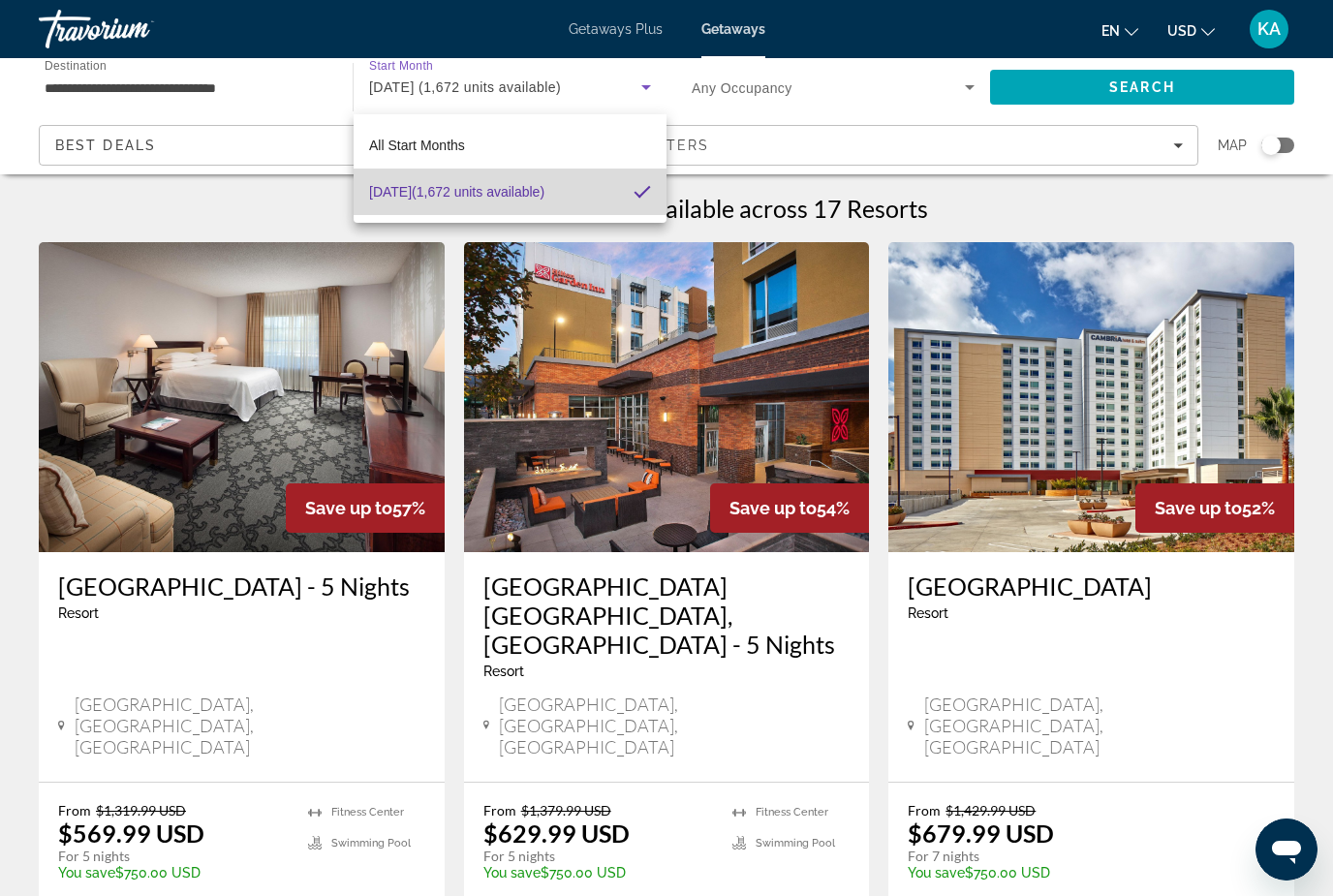
click at [545, 196] on span "[DATE] (1,672 units available)" at bounding box center [456, 192] width 175 height 24
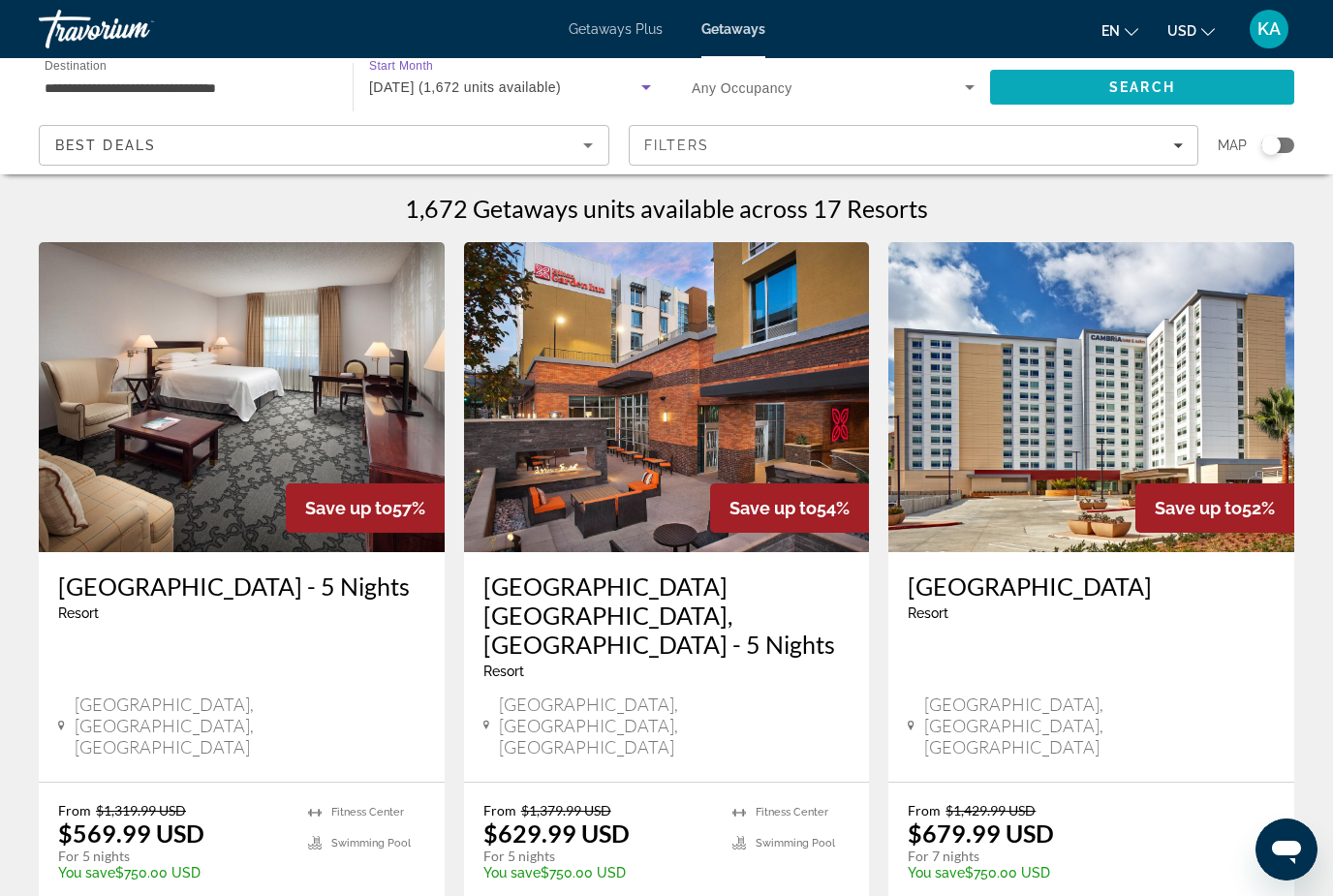
click at [1084, 90] on span "Search" at bounding box center [1142, 86] width 305 height 46
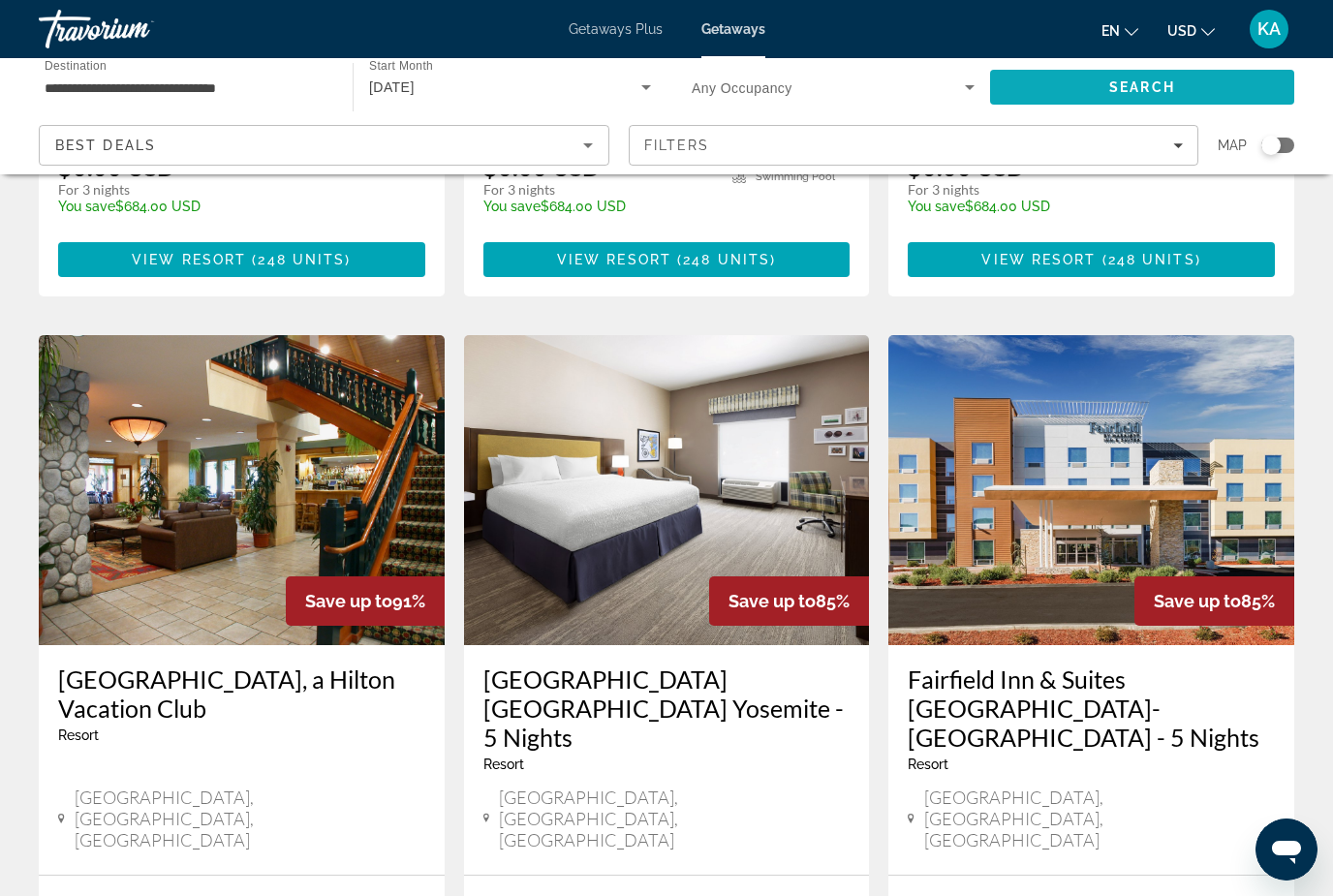
scroll to position [660, 0]
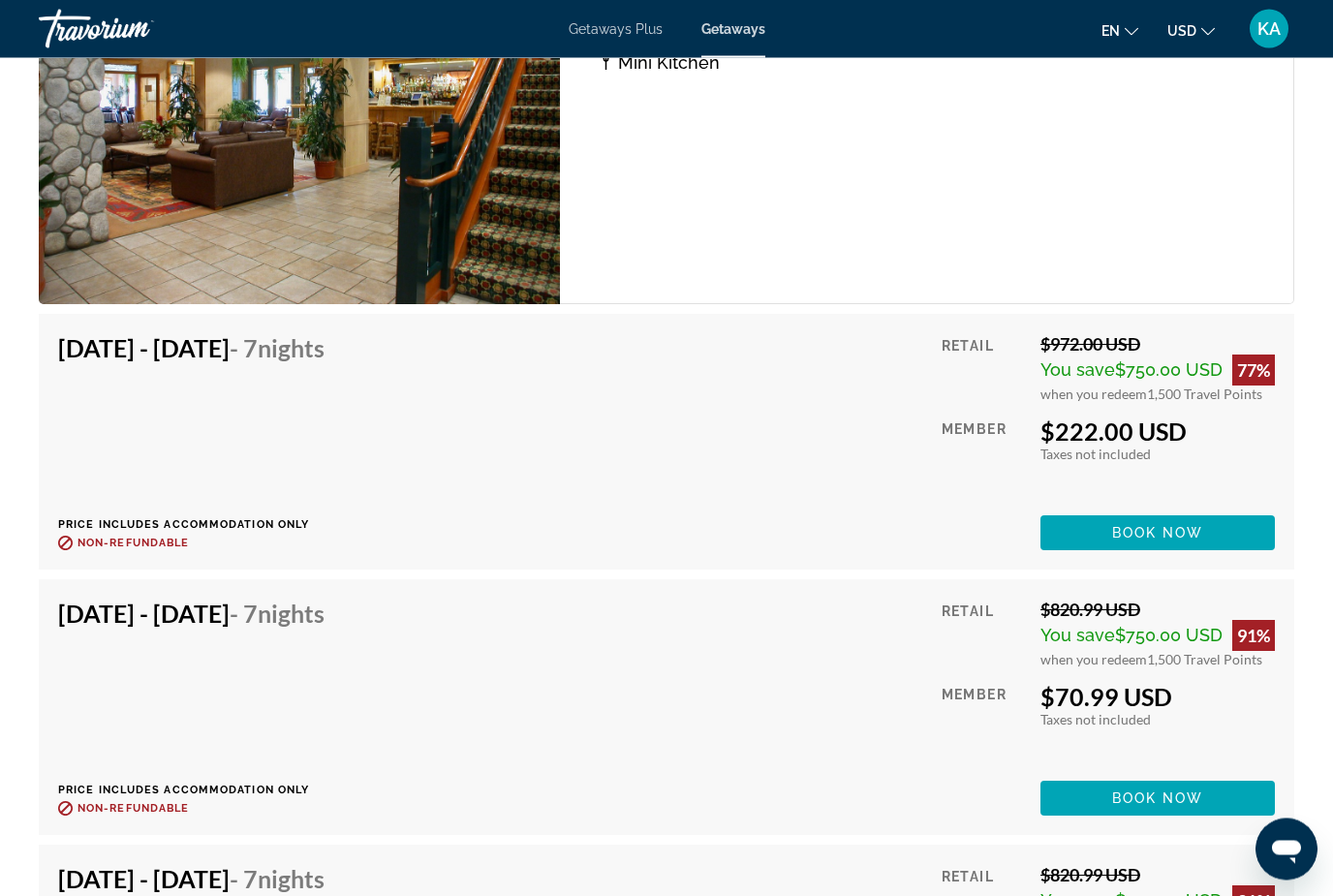
scroll to position [3994, 0]
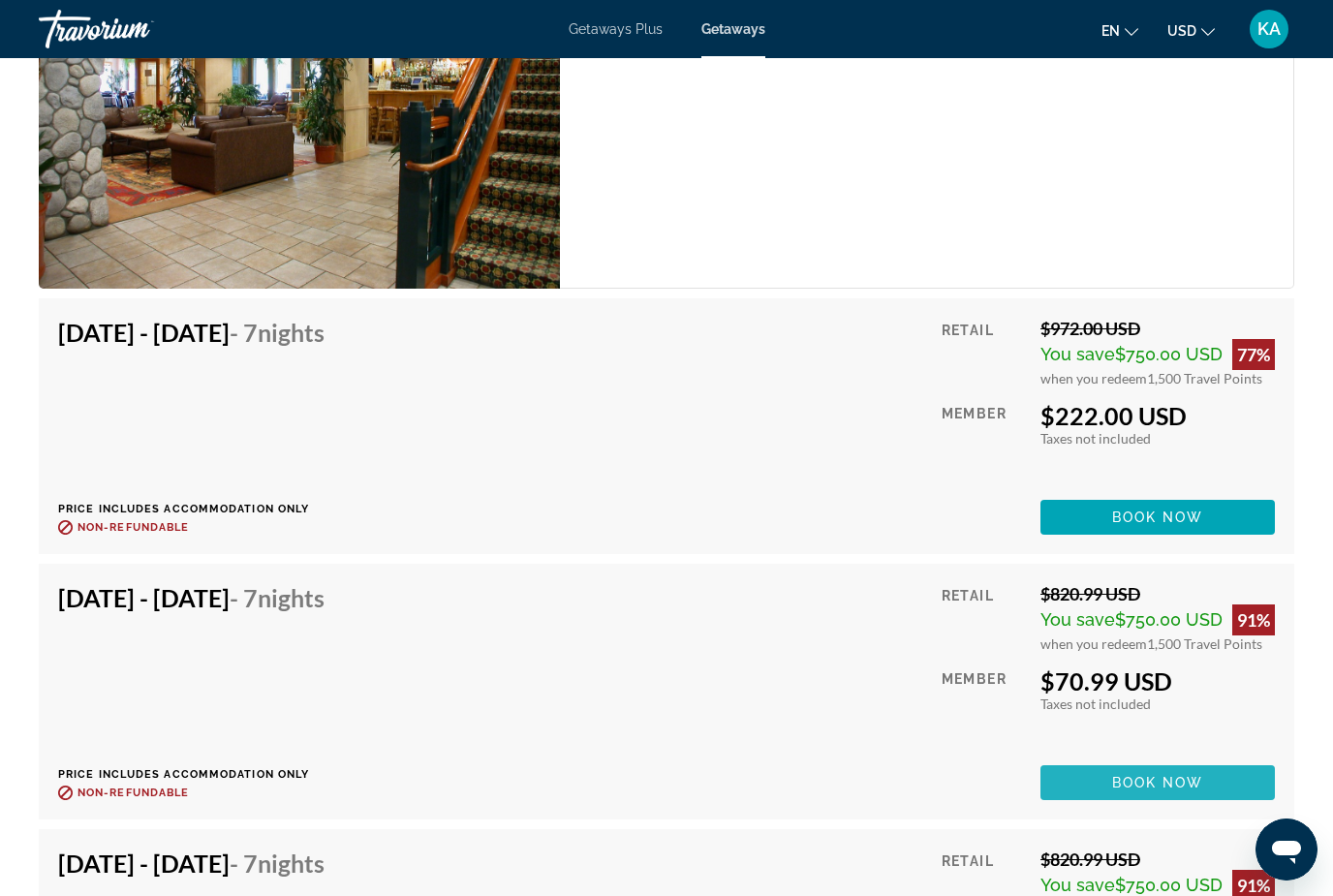
click at [1155, 800] on span "Main content" at bounding box center [1157, 781] width 234 height 46
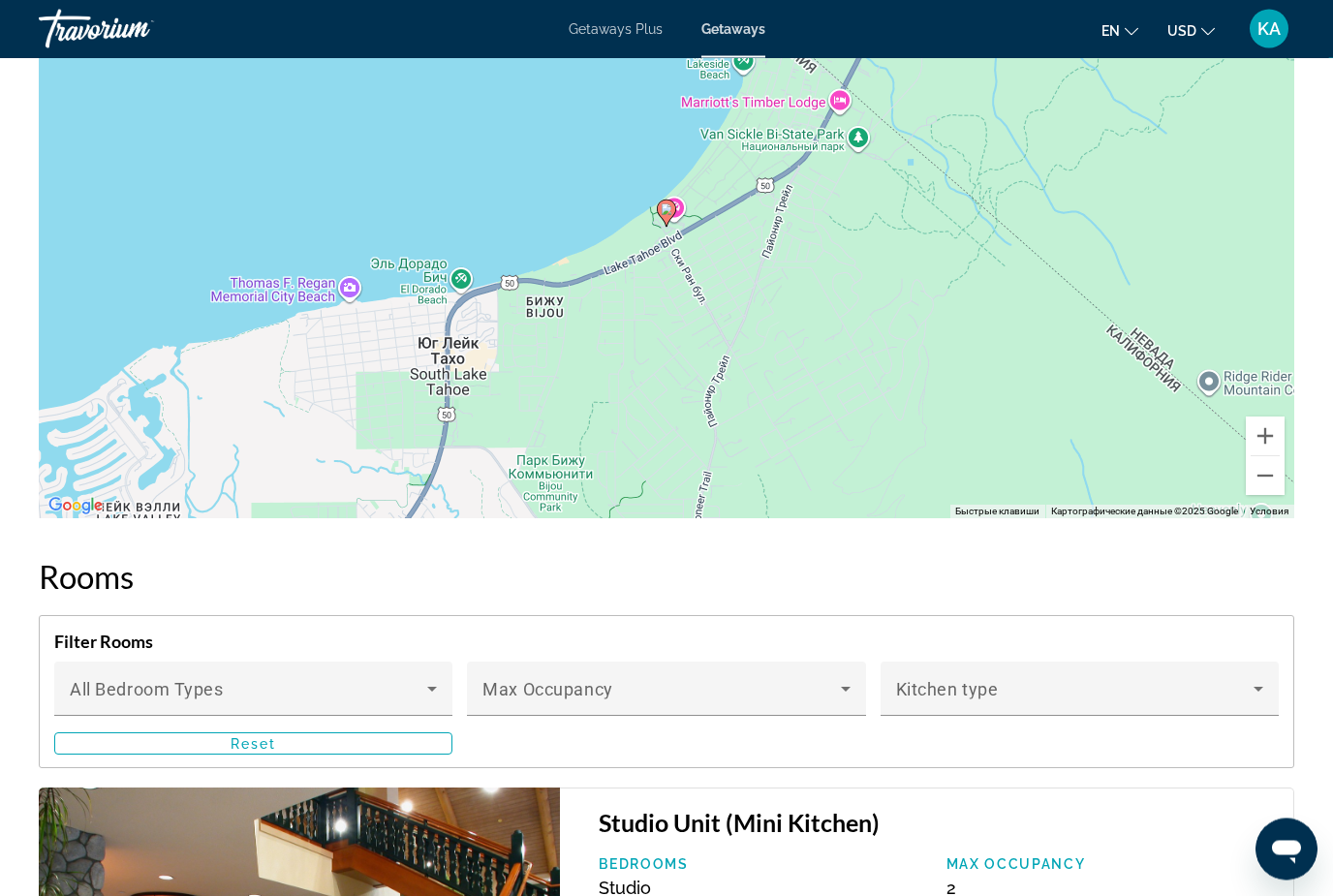
scroll to position [3067, 0]
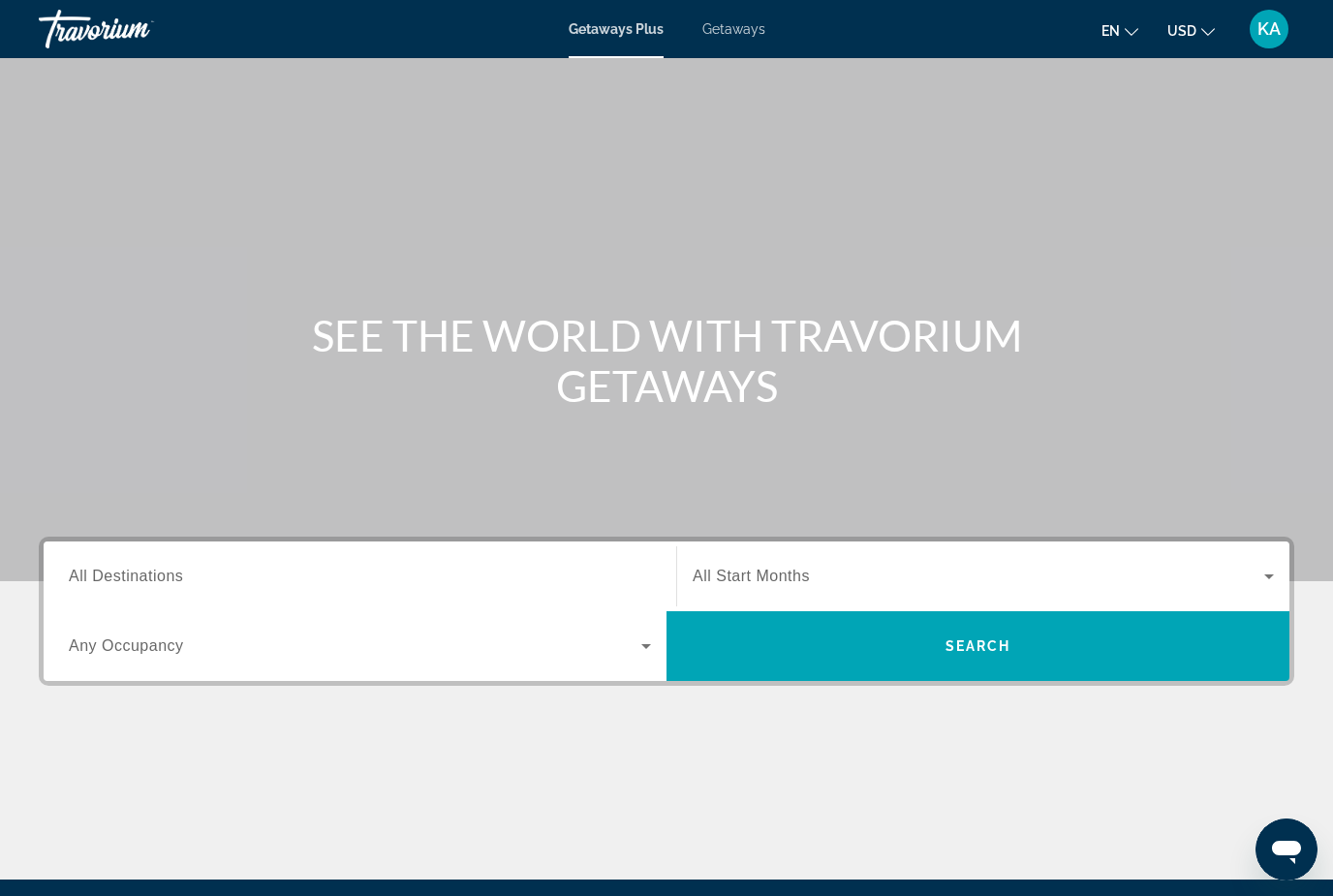
click at [761, 34] on span "Getaways" at bounding box center [734, 29] width 63 height 16
click at [181, 587] on div "Destination All Destinations" at bounding box center [359, 577] width 582 height 55
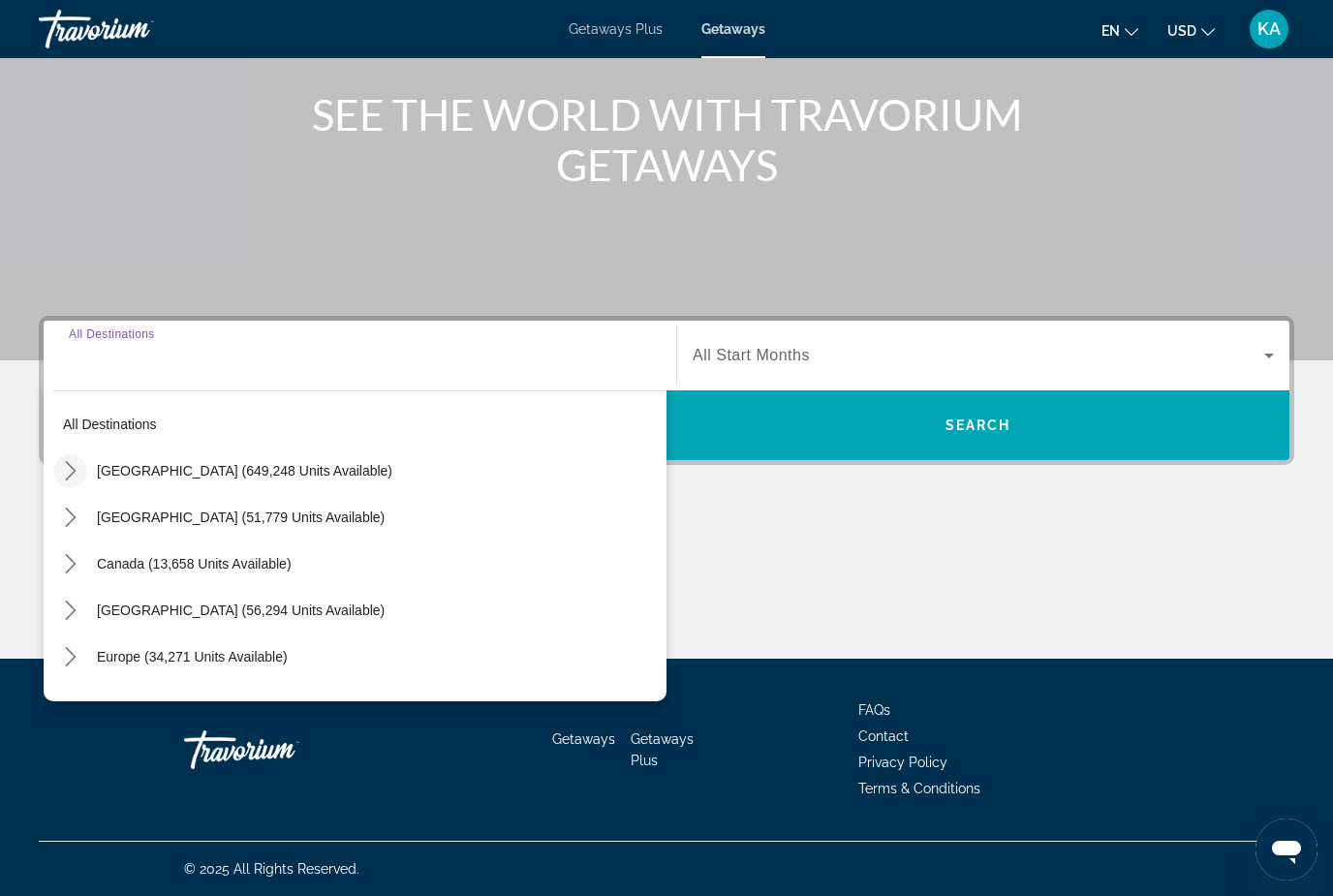
click at [76, 482] on mat-icon "Toggle United States (649,248 units available) submenu" at bounding box center [70, 471] width 34 height 34
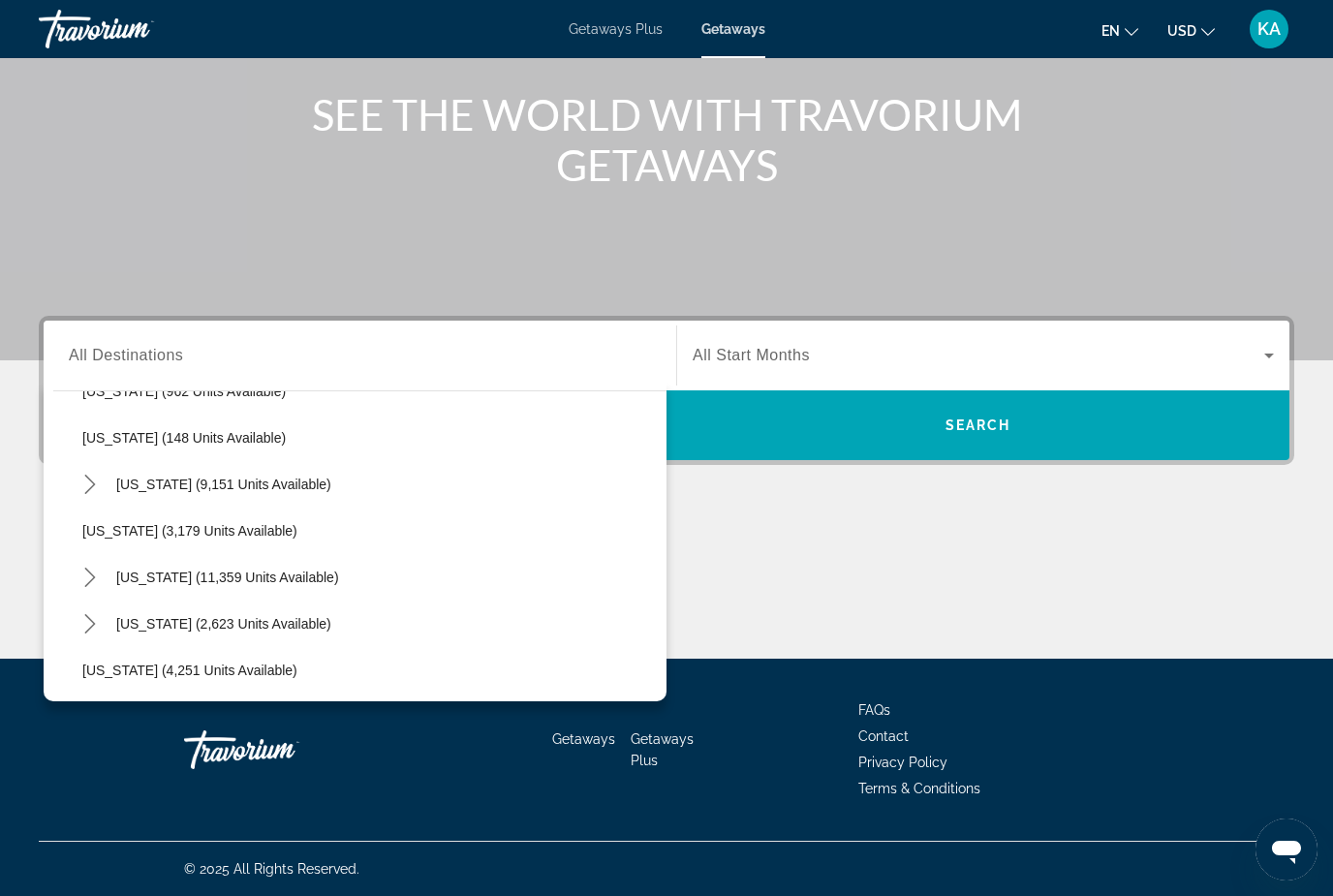
scroll to position [1040, 0]
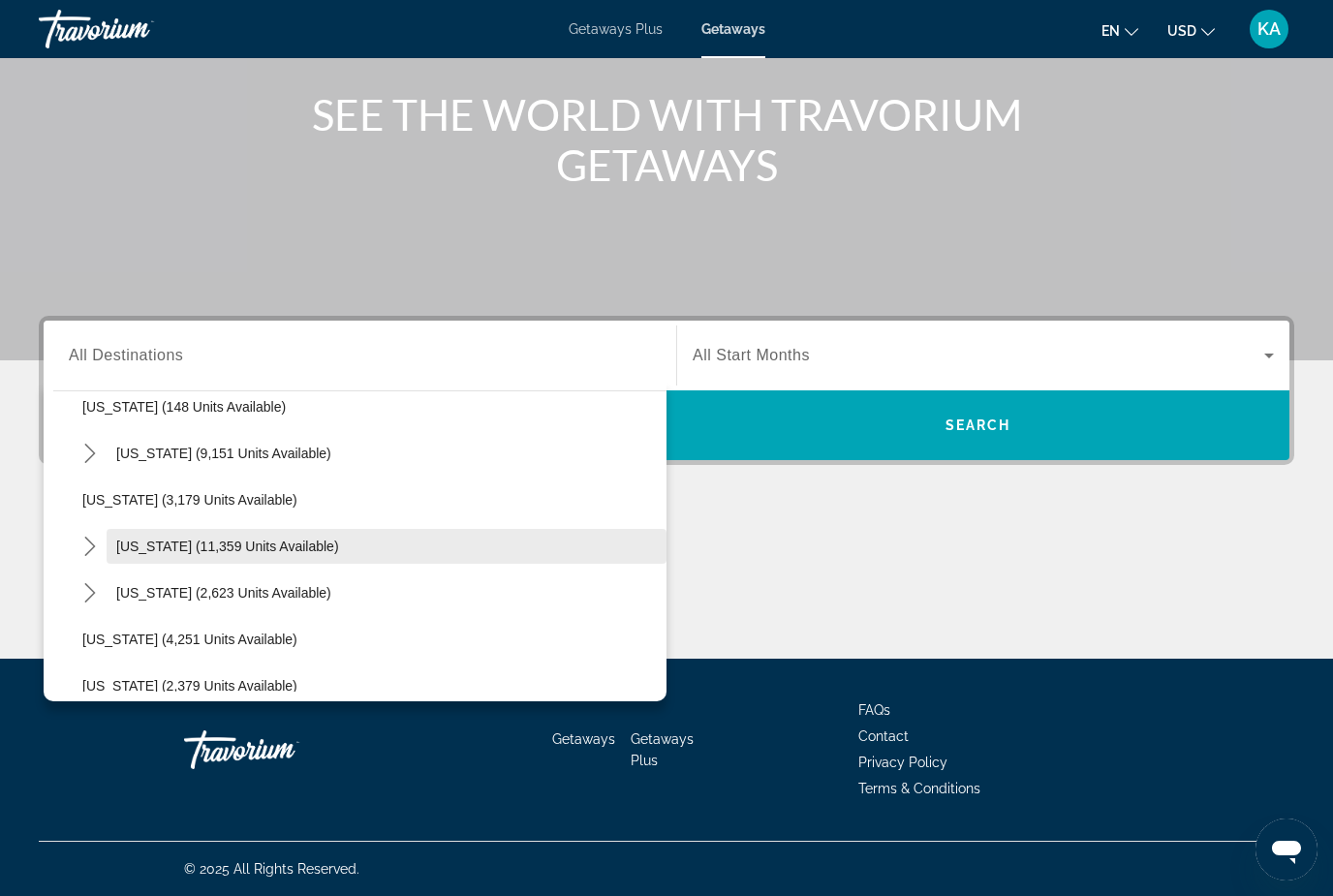
click at [243, 551] on span "[US_STATE] (11,359 units available)" at bounding box center [228, 546] width 223 height 16
type input "**********"
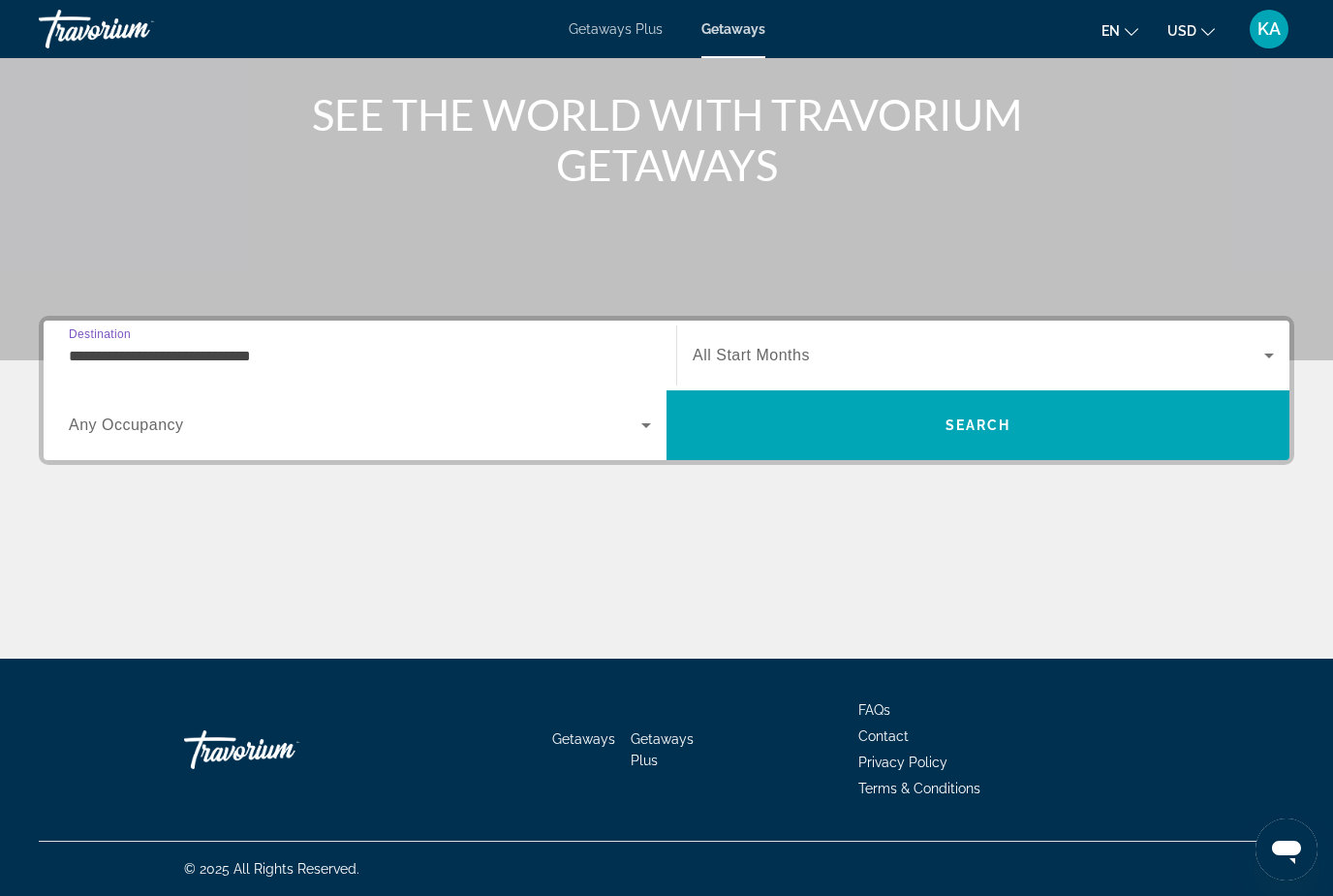
click at [761, 366] on span "Search widget" at bounding box center [978, 355] width 572 height 24
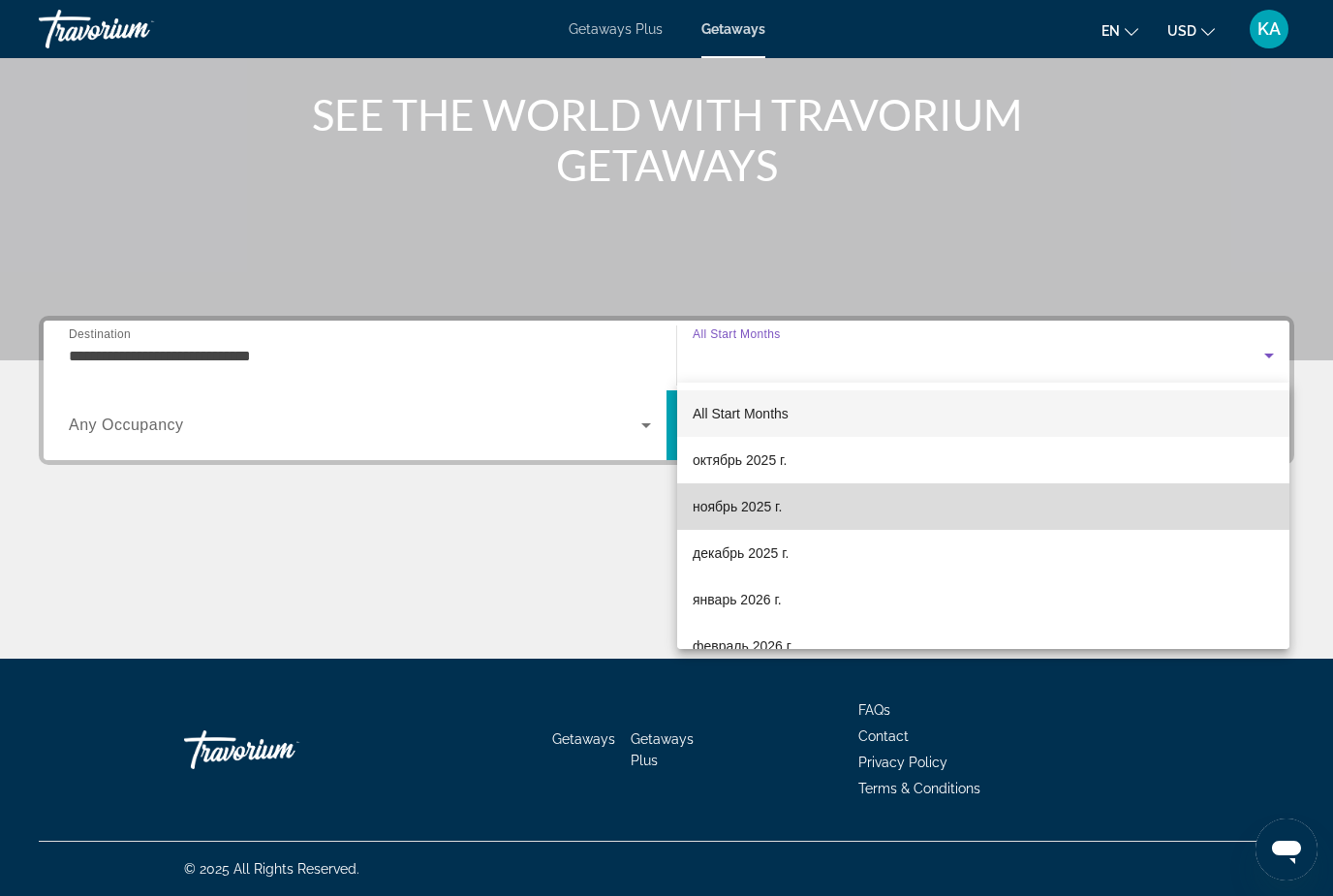
click at [758, 511] on span "ноябрь 2025 г." at bounding box center [737, 506] width 89 height 24
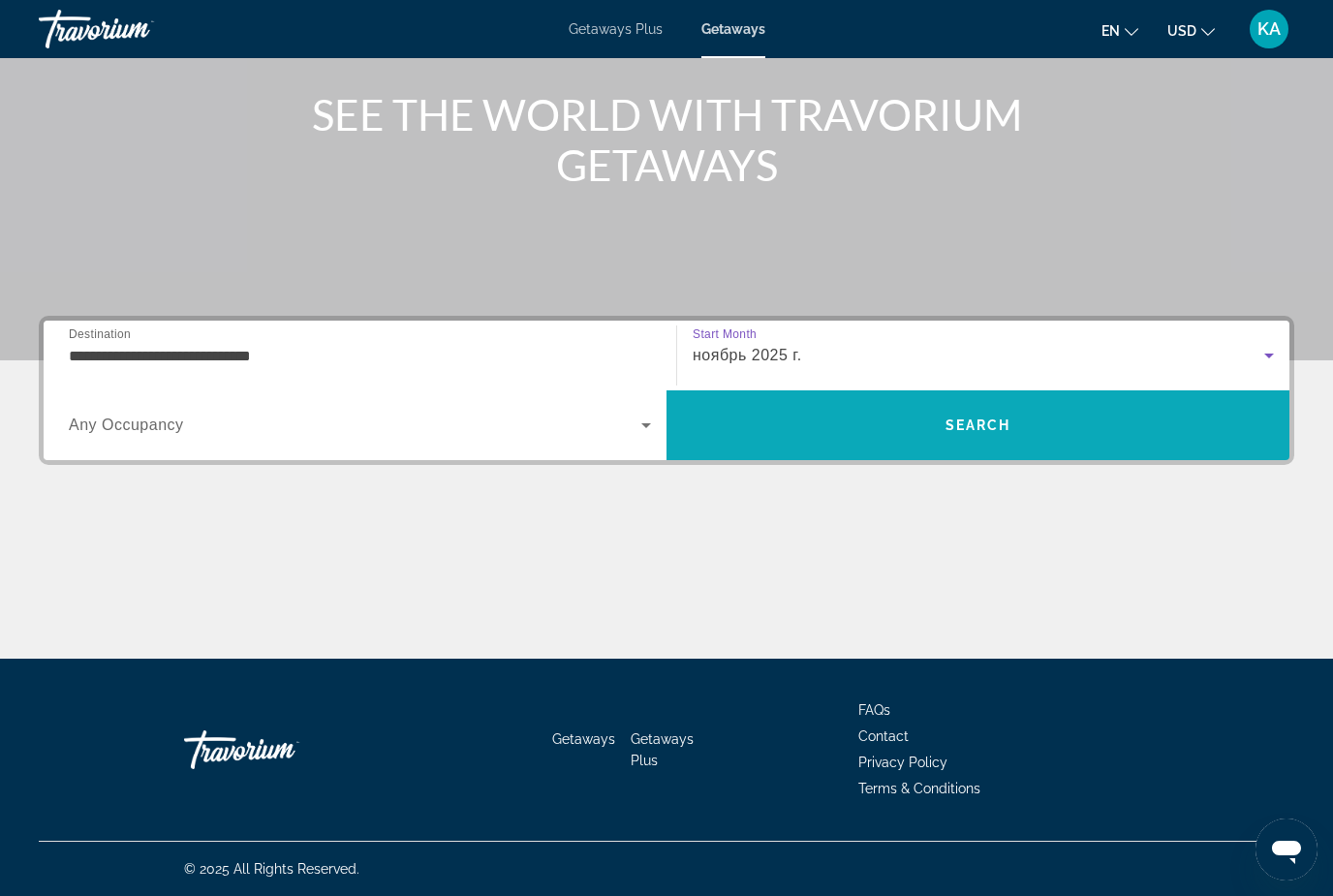
click at [1025, 415] on span "Search" at bounding box center [978, 424] width 623 height 46
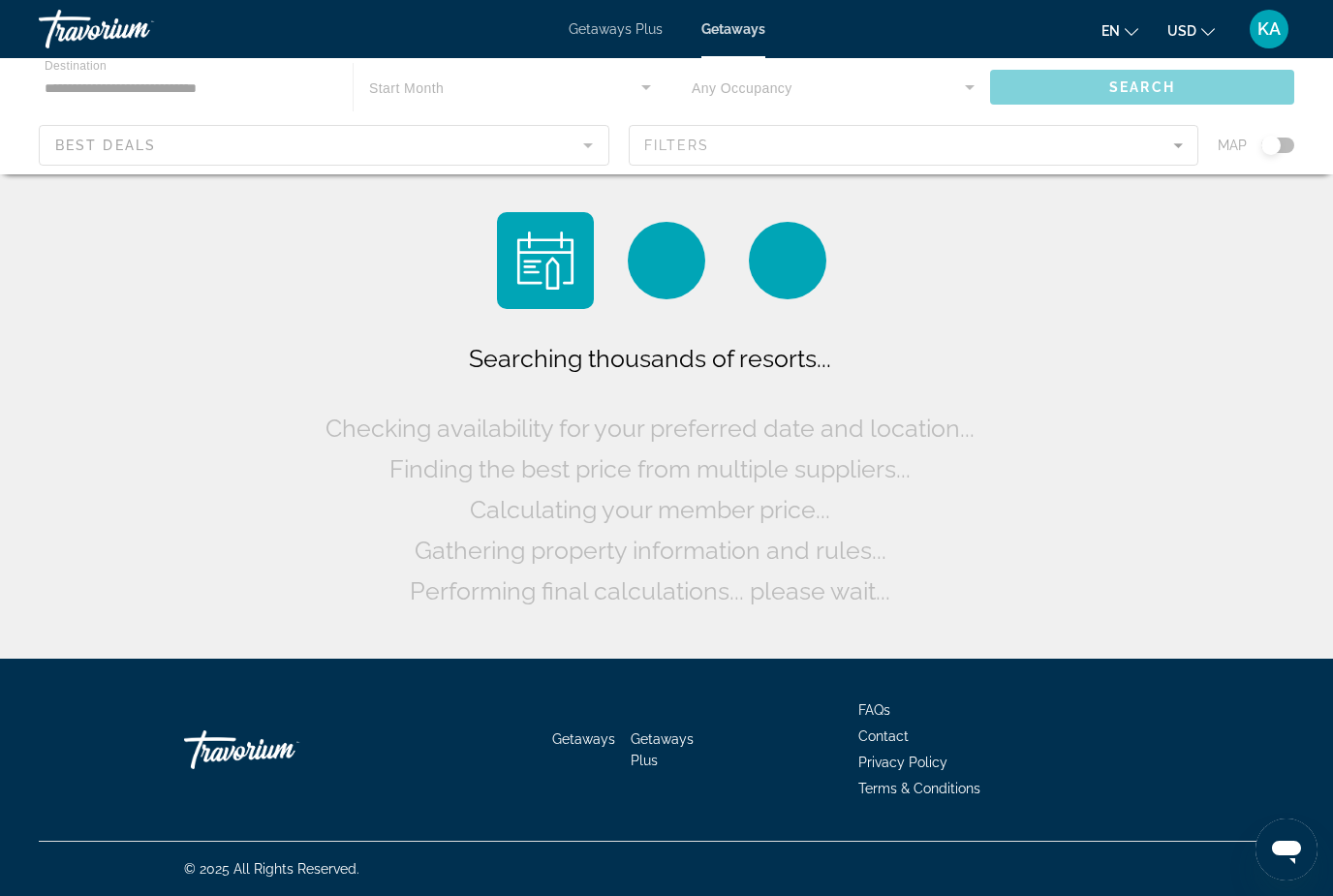
scroll to position [62, 0]
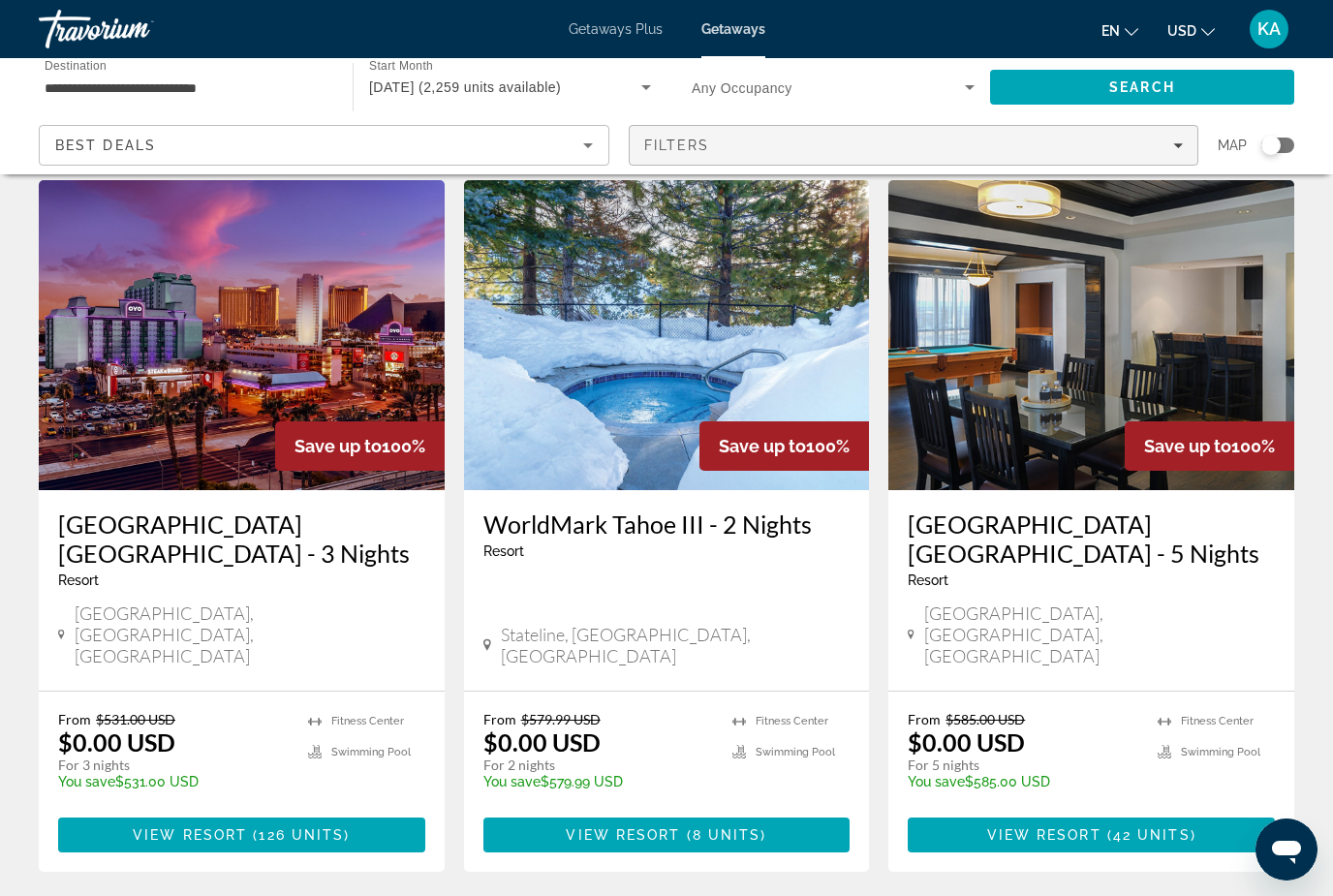
click at [717, 157] on span "Filters" at bounding box center [914, 145] width 569 height 46
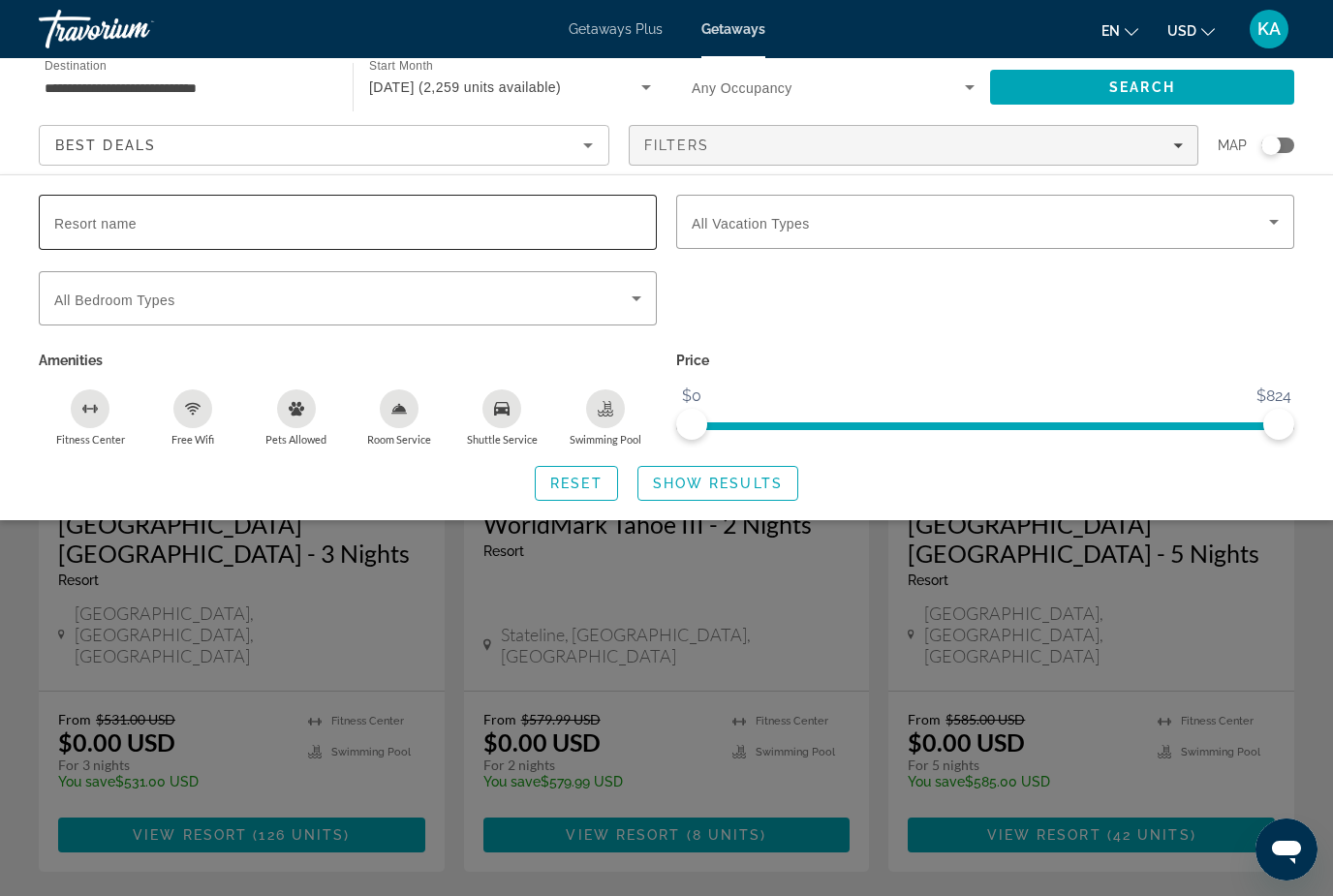
click at [107, 226] on span "Resort name" at bounding box center [95, 224] width 82 height 16
click at [107, 226] on input "Resort name" at bounding box center [347, 223] width 587 height 24
type input "*****"
click at [685, 484] on span "Show Results" at bounding box center [718, 484] width 130 height 16
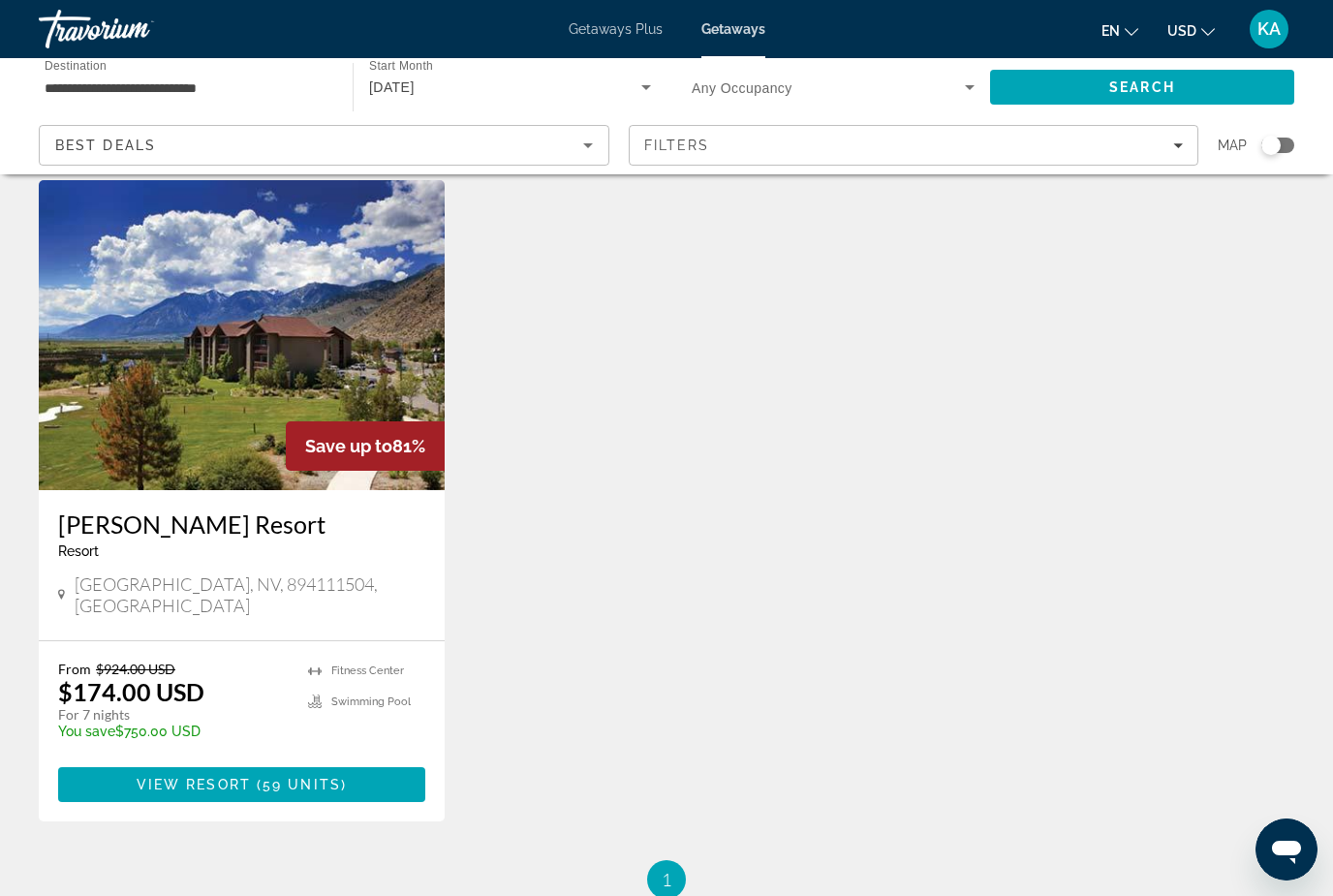
click at [256, 366] on img "Main content" at bounding box center [242, 335] width 405 height 310
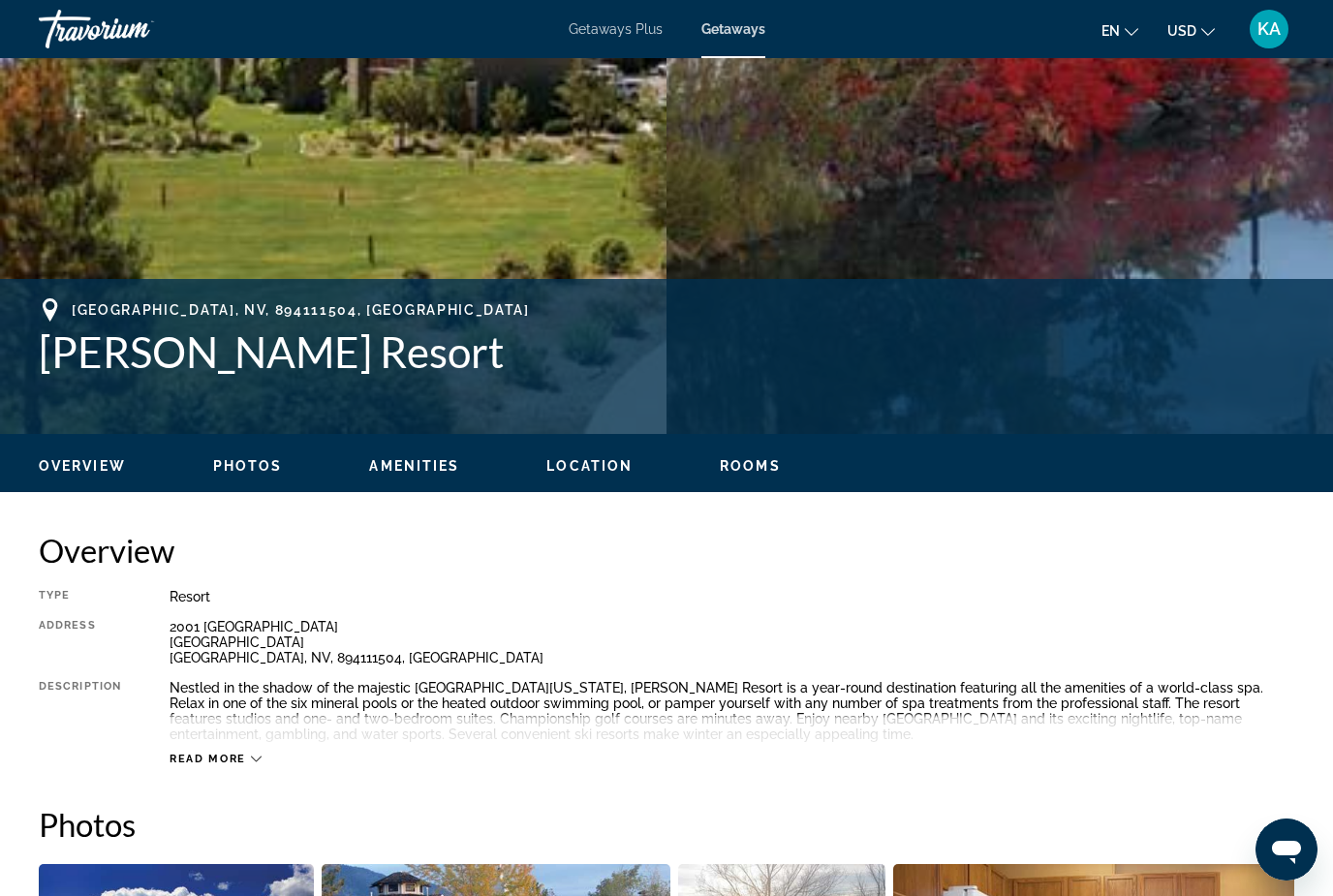
scroll to position [542, 0]
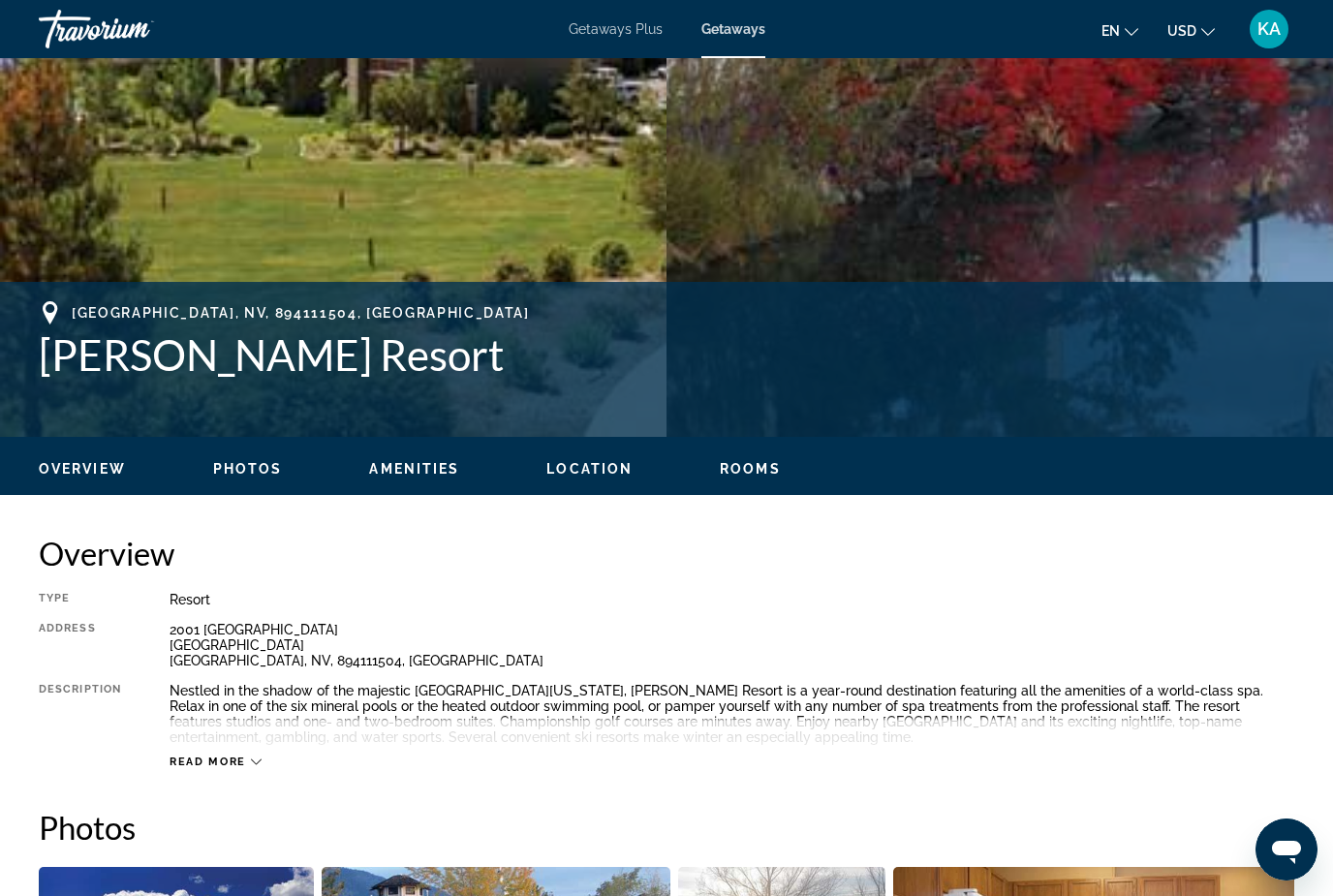
drag, startPoint x: 23, startPoint y: 339, endPoint x: 466, endPoint y: 365, distance: 443.8
click at [466, 365] on div "Genoa, NV, 894111504, USA David Walley's Resort Address 2001 Foothill Road Main…" at bounding box center [666, 359] width 1333 height 117
copy h1 "David Walley's Resort"
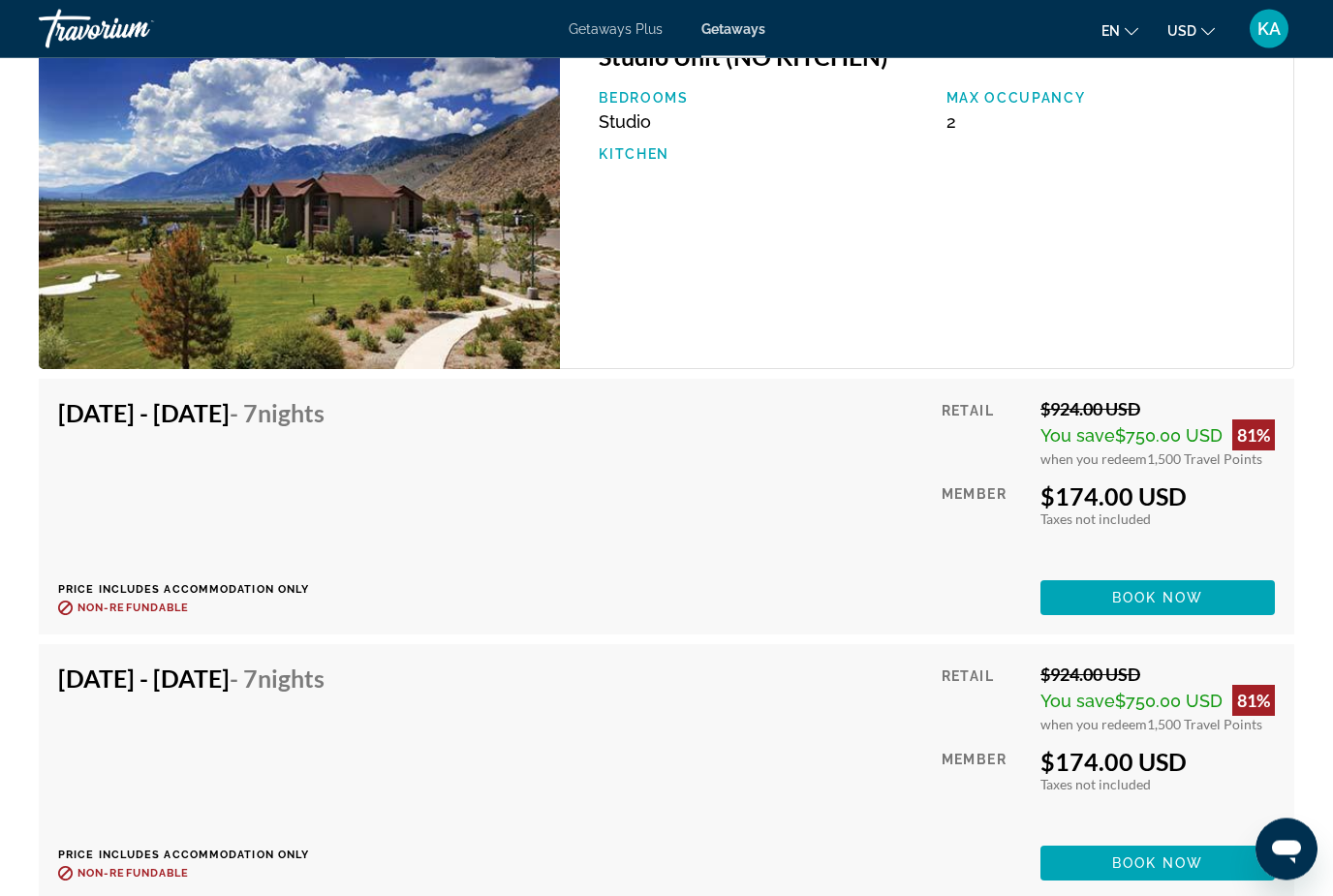
scroll to position [3682, 0]
